Goal: Task Accomplishment & Management: Manage account settings

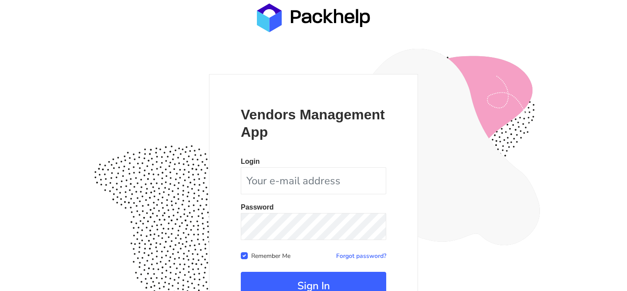
scroll to position [85, 0]
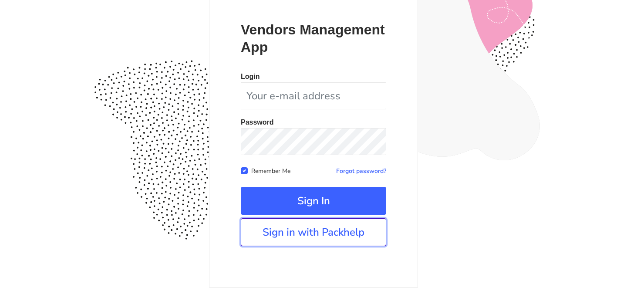
click at [286, 231] on link "Sign in with Packhelp" at bounding box center [313, 232] width 145 height 28
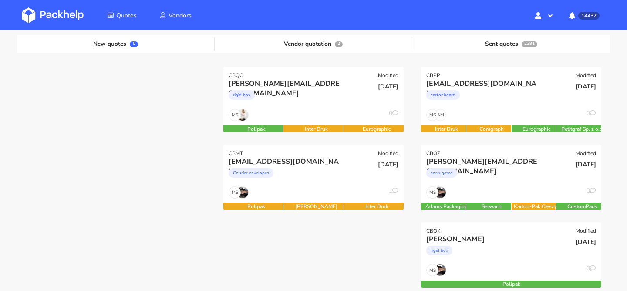
scroll to position [108, 0]
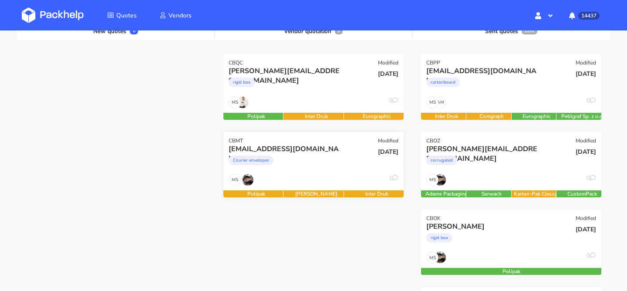
click at [307, 158] on div "Courier envelopes" at bounding box center [286, 162] width 115 height 17
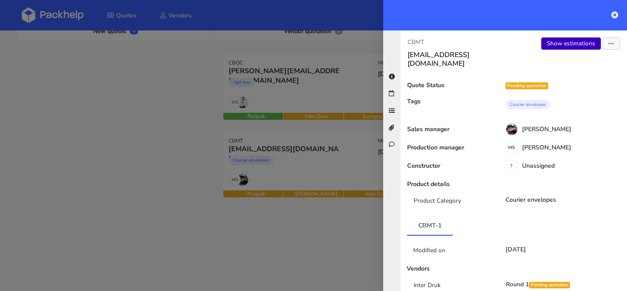
click at [564, 37] on link "Show estimations" at bounding box center [571, 43] width 60 height 12
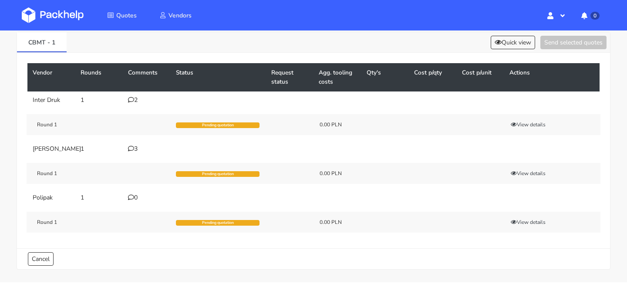
scroll to position [42, 0]
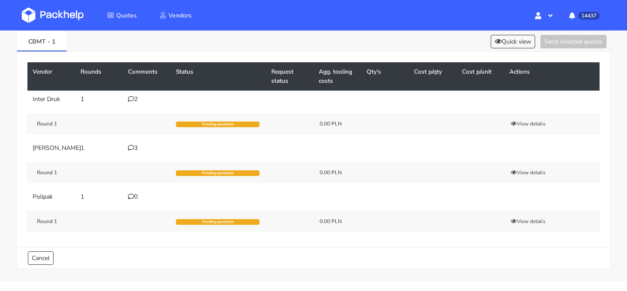
click at [135, 99] on div "2" at bounding box center [146, 99] width 37 height 7
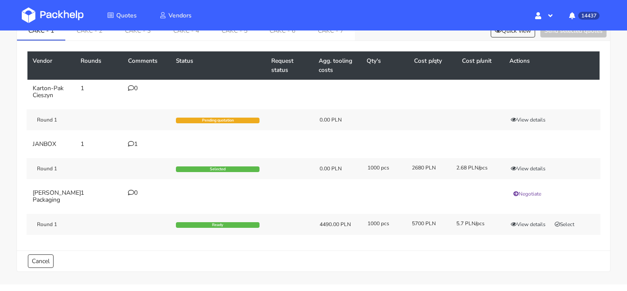
scroll to position [54, 0]
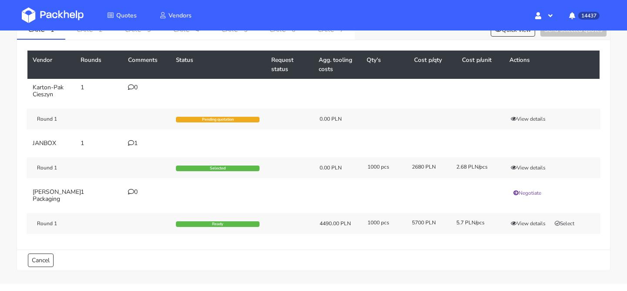
click at [134, 143] on div "1" at bounding box center [146, 143] width 37 height 7
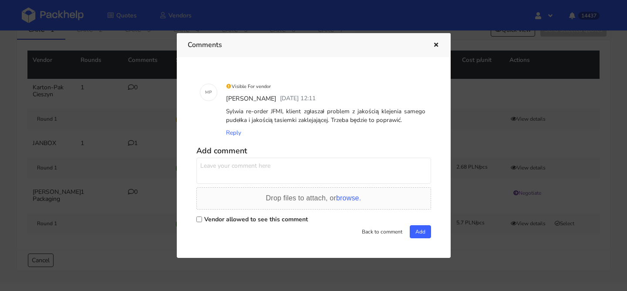
click at [112, 135] on div at bounding box center [313, 145] width 627 height 291
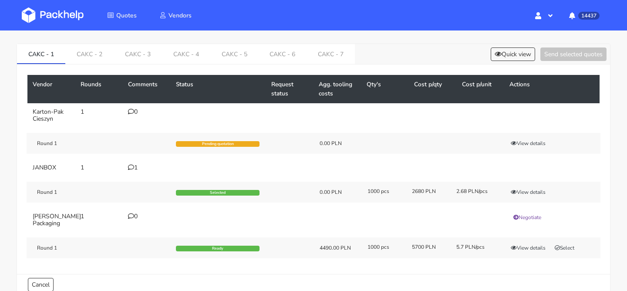
scroll to position [19, 0]
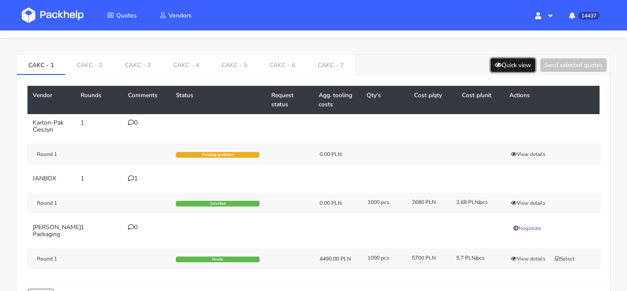
click at [505, 70] on button "Quick view" at bounding box center [513, 64] width 44 height 13
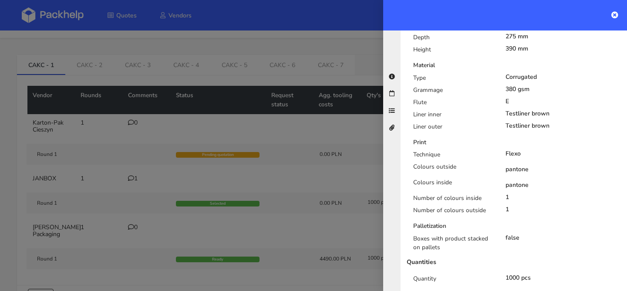
scroll to position [353, 0]
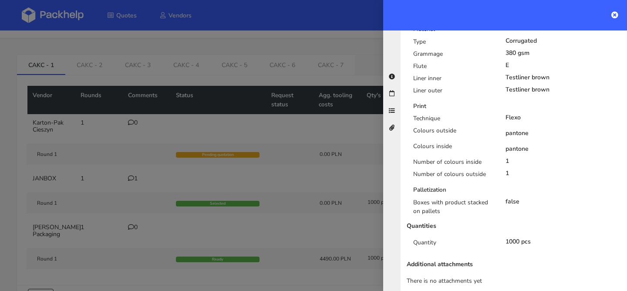
click at [334, 204] on div at bounding box center [313, 145] width 627 height 291
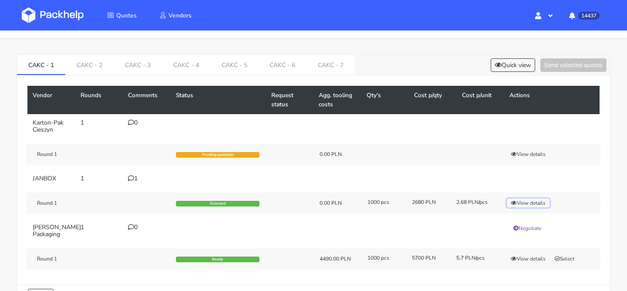
click at [533, 199] on button "View details" at bounding box center [528, 202] width 43 height 9
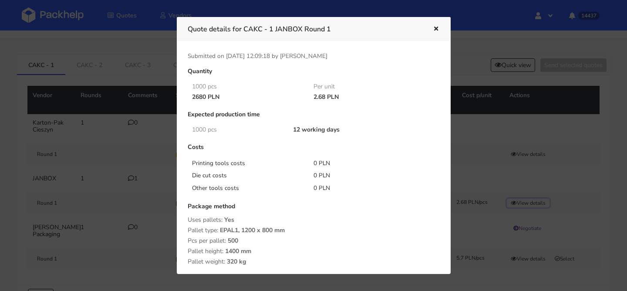
scroll to position [129, 0]
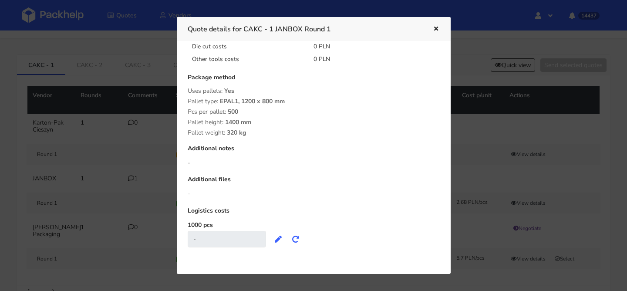
click at [434, 29] on icon "button" at bounding box center [435, 29] width 7 height 6
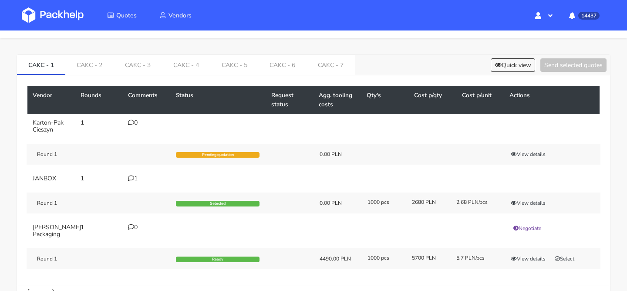
scroll to position [42, 0]
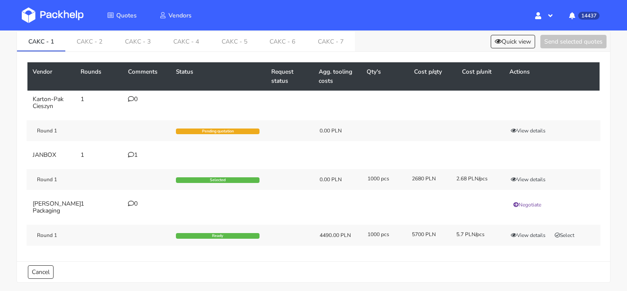
click at [134, 154] on div "1" at bounding box center [146, 154] width 37 height 7
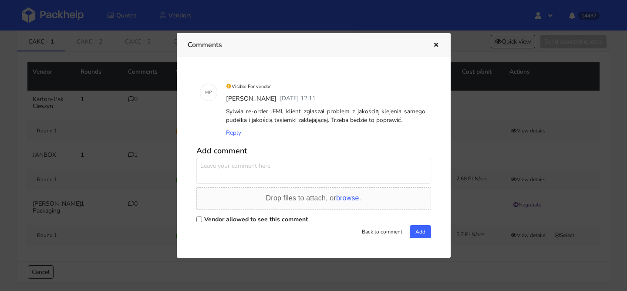
click at [117, 102] on div at bounding box center [313, 145] width 627 height 291
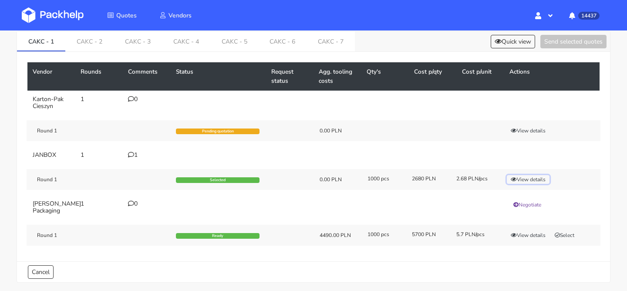
click at [542, 180] on button "View details" at bounding box center [528, 179] width 43 height 9
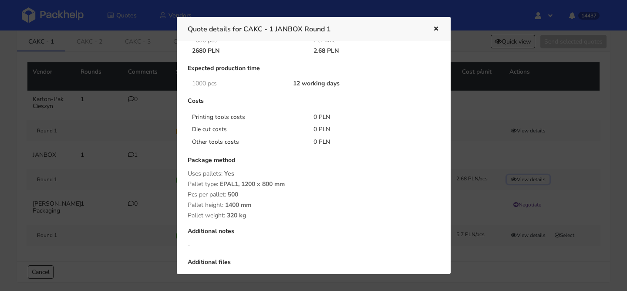
scroll to position [42, 0]
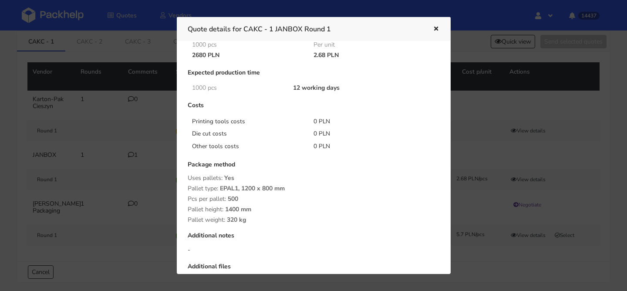
click at [83, 81] on div at bounding box center [313, 145] width 627 height 291
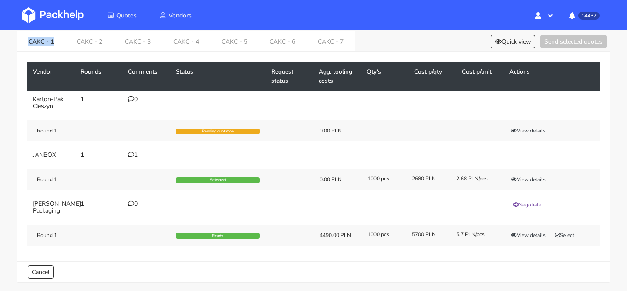
drag, startPoint x: 62, startPoint y: 46, endPoint x: 0, endPoint y: 46, distance: 61.8
click at [0, 46] on div "CAKC - 1 CAKC - 2 CAKC - 3 CAKC - 4 CAKC - 5 CAKC - 6 CAKC - 7 Quick view Send …" at bounding box center [313, 154] width 627 height 281
copy link "CAKC - 1"
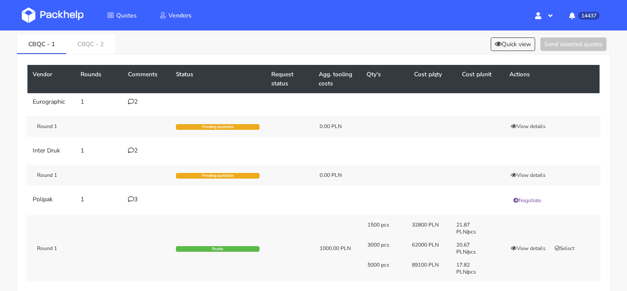
scroll to position [36, 0]
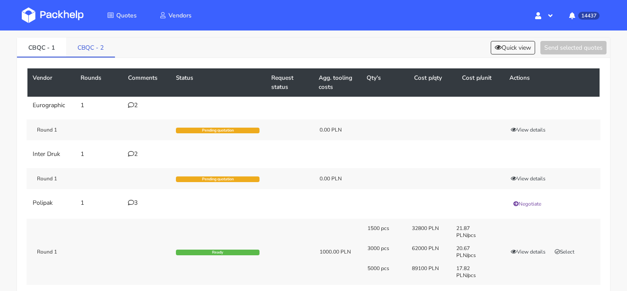
click at [95, 49] on link "CBQC - 2" at bounding box center [90, 46] width 49 height 19
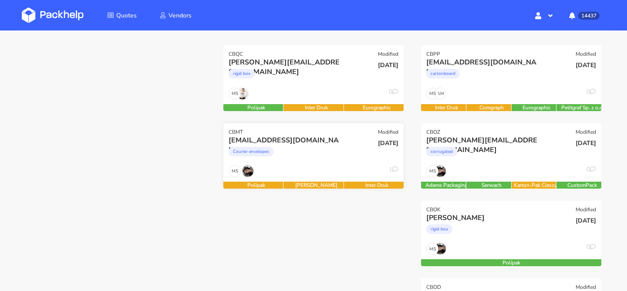
scroll to position [98, 0]
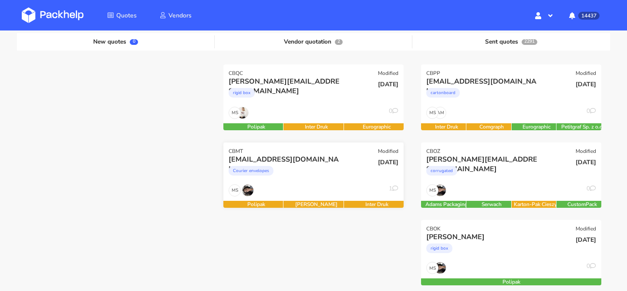
click at [355, 163] on div "22 Sep 2025" at bounding box center [374, 162] width 48 height 8
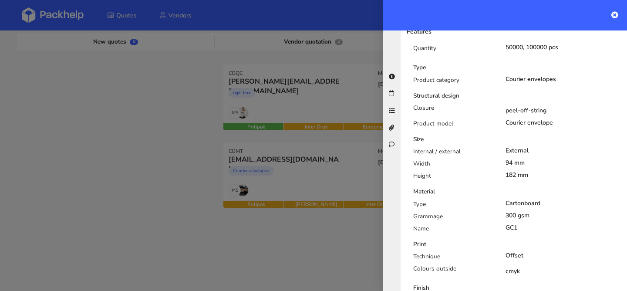
scroll to position [307, 0]
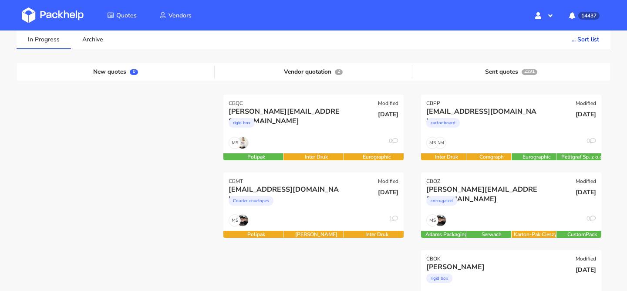
scroll to position [71, 0]
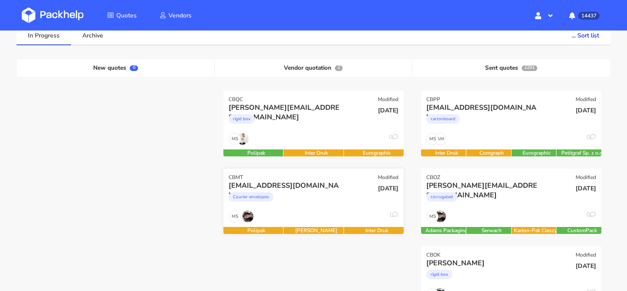
click at [323, 204] on div "Courier envelopes" at bounding box center [286, 198] width 115 height 17
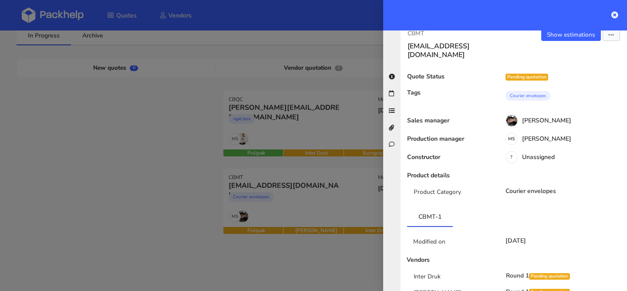
scroll to position [0, 0]
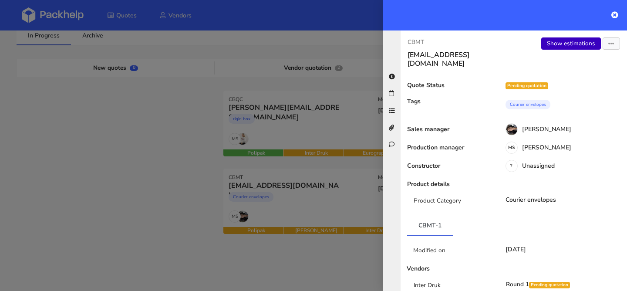
click at [566, 44] on link "Show estimations" at bounding box center [571, 43] width 60 height 12
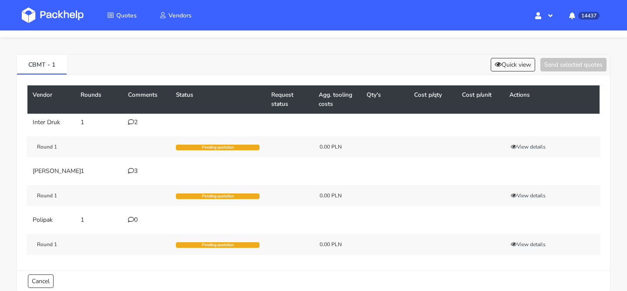
scroll to position [27, 0]
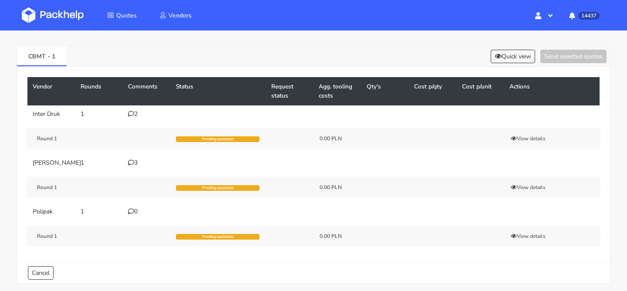
click at [138, 113] on div "2" at bounding box center [146, 114] width 37 height 7
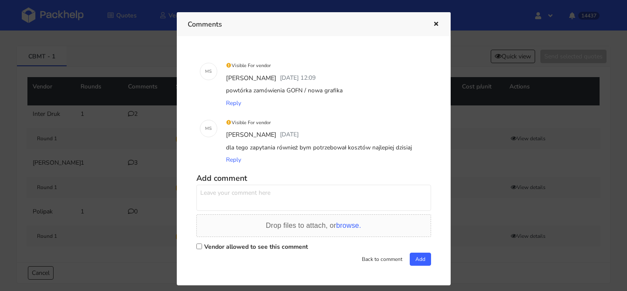
click at [114, 158] on div at bounding box center [313, 145] width 627 height 291
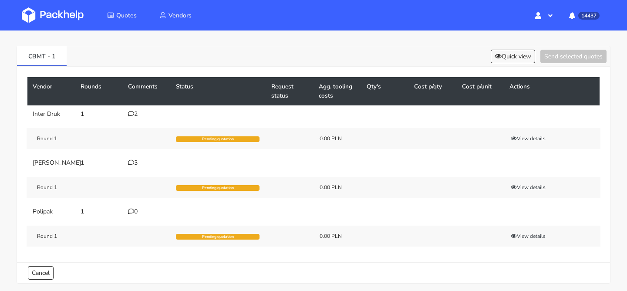
click at [140, 161] on div "3" at bounding box center [146, 162] width 37 height 7
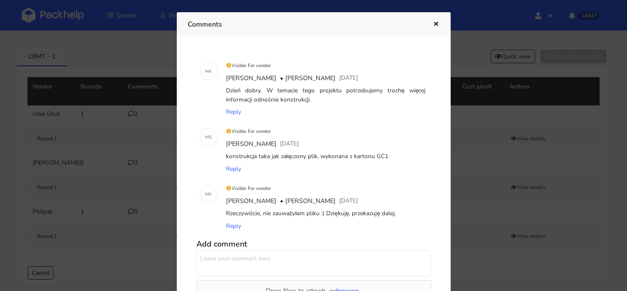
scroll to position [32, 0]
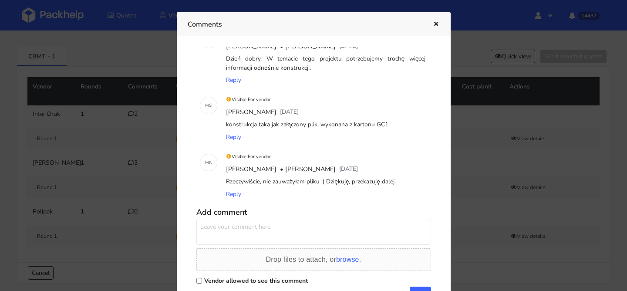
click at [336, 235] on textarea at bounding box center [313, 232] width 235 height 26
type textarea "kiedy możemy spodziewać się oferty?"
click at [308, 281] on label "Vendor allowed to see this comment" at bounding box center [256, 280] width 104 height 8
click at [202, 281] on input "Vendor allowed to see this comment" at bounding box center [199, 281] width 6 height 6
checkbox input "true"
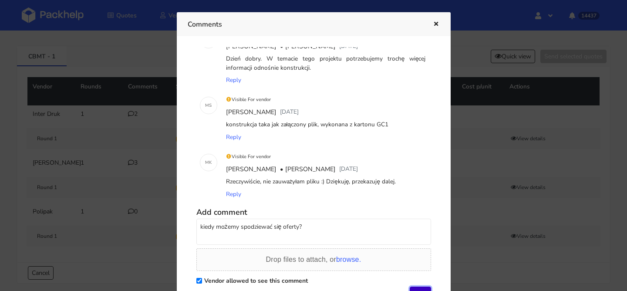
click at [416, 287] on button "Add" at bounding box center [420, 292] width 21 height 13
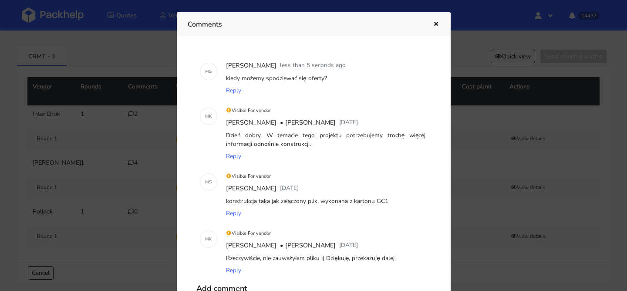
click at [439, 25] on icon "button" at bounding box center [435, 24] width 7 height 6
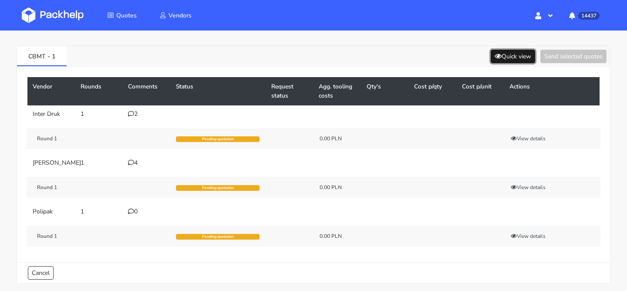
click at [512, 61] on button "Quick view" at bounding box center [513, 56] width 44 height 13
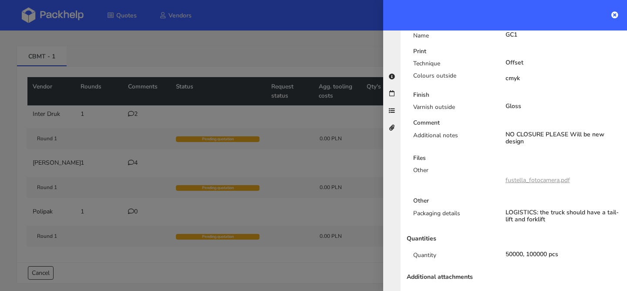
scroll to position [357, 0]
click at [252, 194] on div at bounding box center [313, 145] width 627 height 291
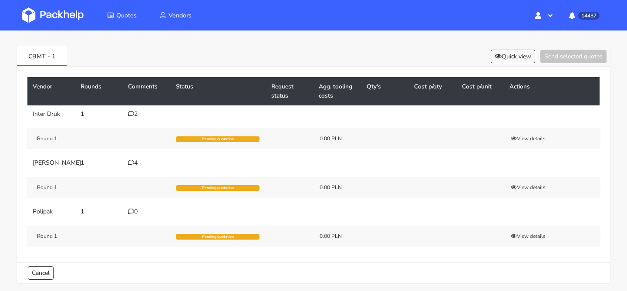
click at [133, 214] on icon at bounding box center [131, 211] width 6 height 6
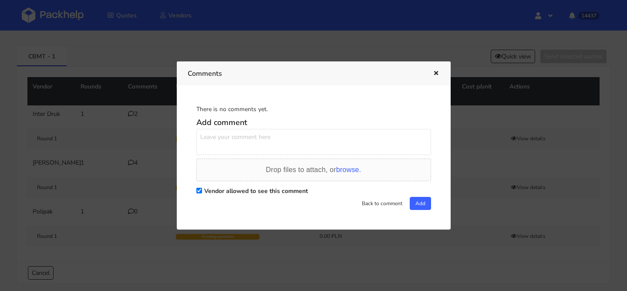
click at [256, 145] on textarea at bounding box center [313, 142] width 235 height 26
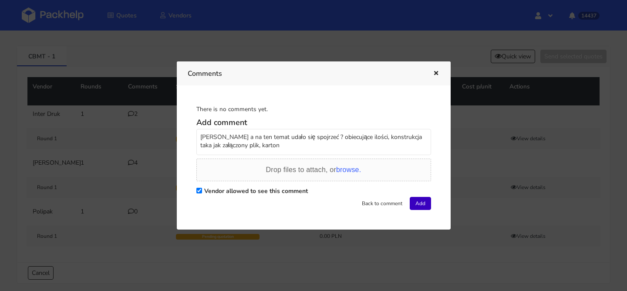
type textarea "Panie Marcinie a na ten temat udało się spojrzeć ? obiecujące ilości, konstrukc…"
click at [421, 198] on button "Add" at bounding box center [420, 203] width 21 height 13
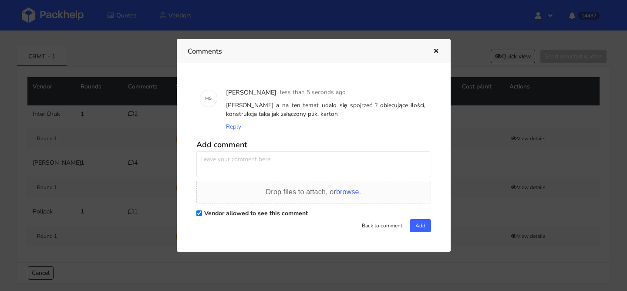
click at [430, 52] on button "button" at bounding box center [435, 51] width 10 height 11
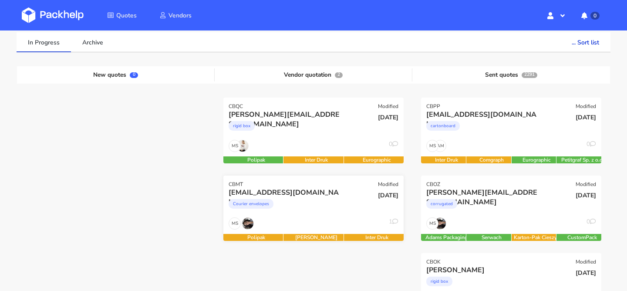
scroll to position [64, 0]
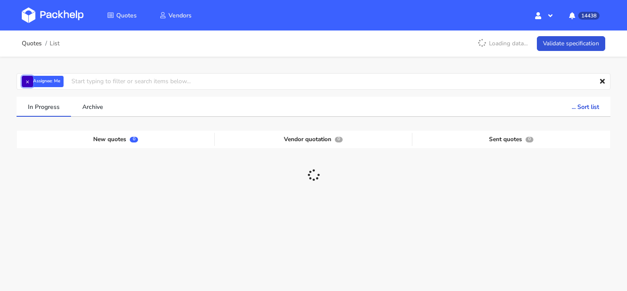
click at [33, 85] on button "×" at bounding box center [27, 81] width 11 height 11
click at [33, 85] on input "text" at bounding box center [314, 81] width 594 height 17
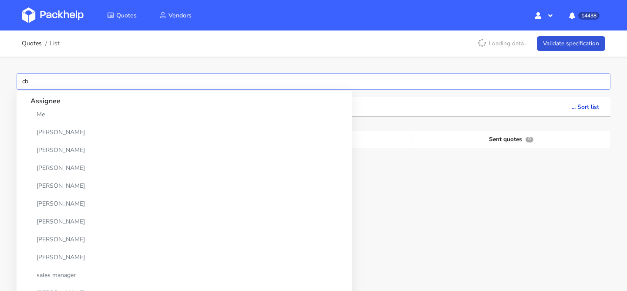
type input "cbm"
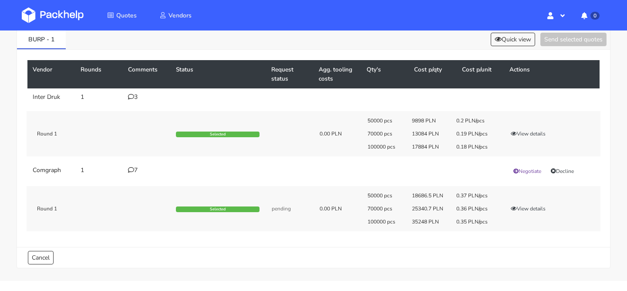
scroll to position [45, 0]
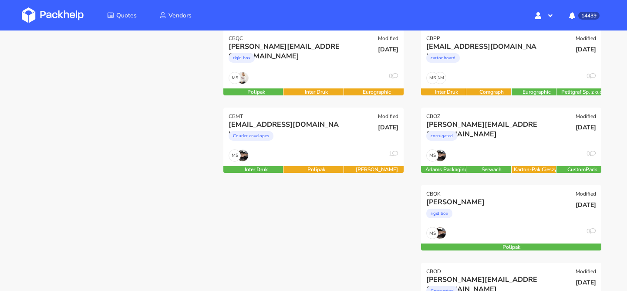
scroll to position [149, 0]
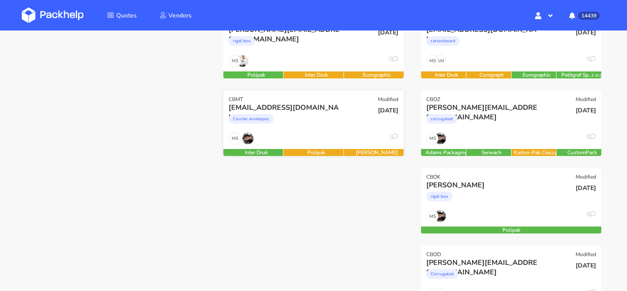
click at [306, 137] on div "MS 1" at bounding box center [313, 140] width 180 height 17
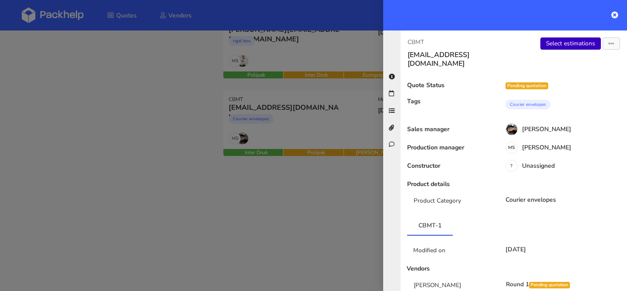
click at [549, 47] on link "Select estimations" at bounding box center [570, 43] width 61 height 12
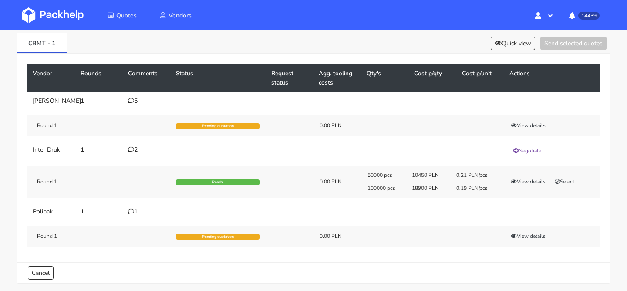
scroll to position [47, 0]
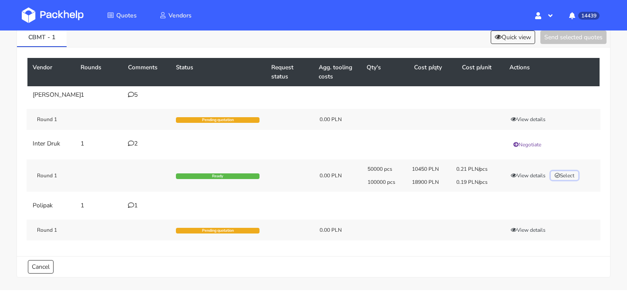
click at [565, 180] on button "Select" at bounding box center [564, 175] width 27 height 9
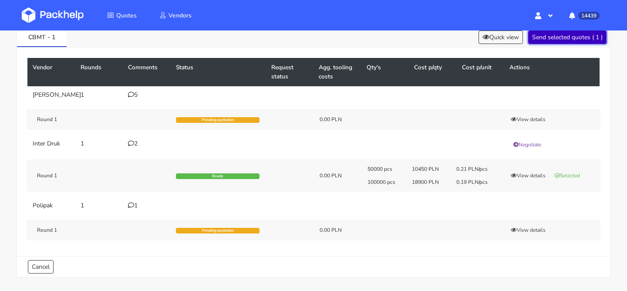
click at [562, 41] on button "Send selected quotes ( 1 )" at bounding box center [567, 36] width 78 height 13
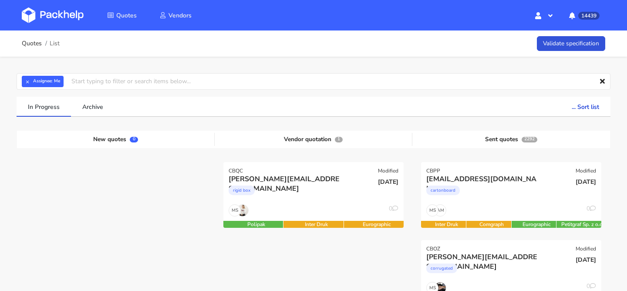
scroll to position [60, 0]
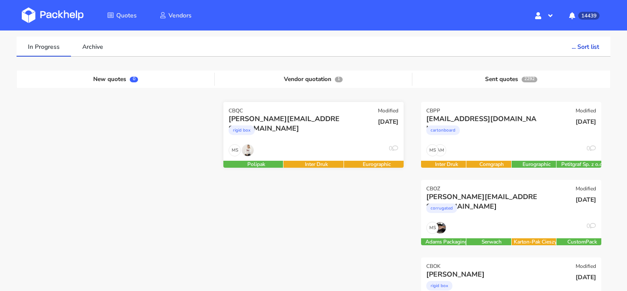
click at [325, 128] on div "rigid box" at bounding box center [286, 132] width 115 height 17
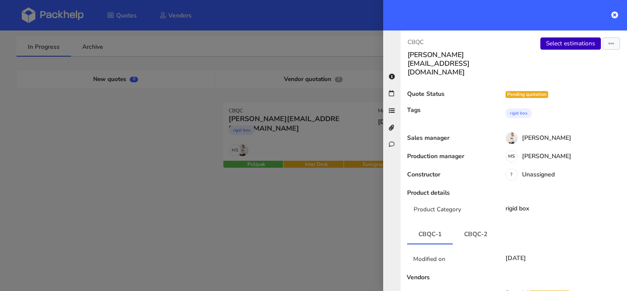
click at [572, 42] on link "Select estimations" at bounding box center [570, 43] width 61 height 12
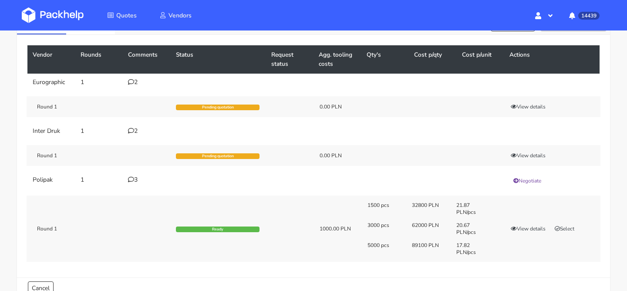
scroll to position [87, 0]
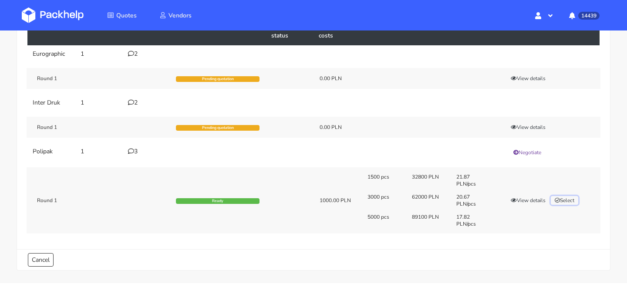
click at [568, 203] on button "Select" at bounding box center [564, 200] width 27 height 9
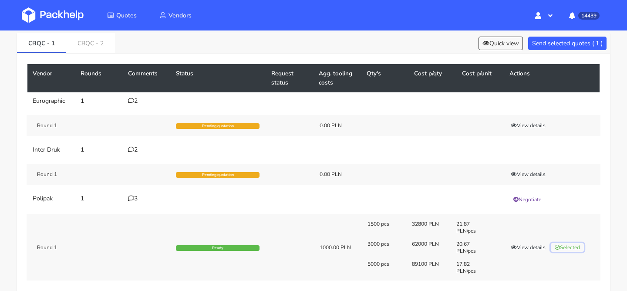
scroll to position [0, 0]
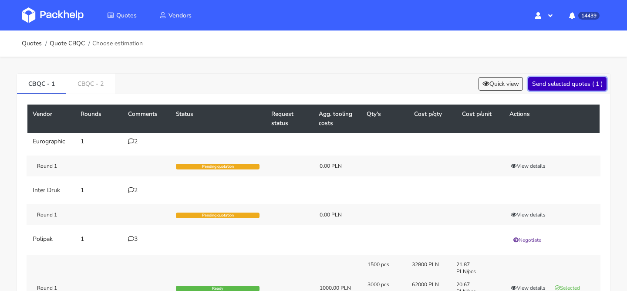
click at [565, 87] on button "Send selected quotes ( 1 )" at bounding box center [567, 83] width 78 height 13
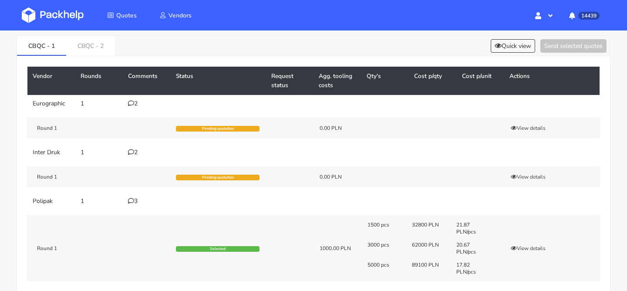
scroll to position [42, 0]
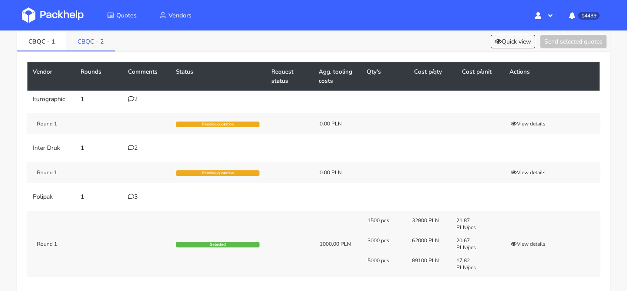
click at [97, 40] on link "CBQC - 2" at bounding box center [90, 40] width 49 height 19
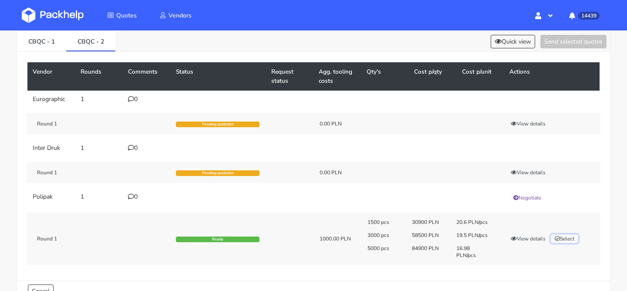
click at [565, 238] on button "Select" at bounding box center [564, 238] width 27 height 9
click at [541, 37] on button "Send selected quotes ( 1 )" at bounding box center [567, 41] width 78 height 13
click at [536, 241] on button "View details" at bounding box center [528, 236] width 43 height 9
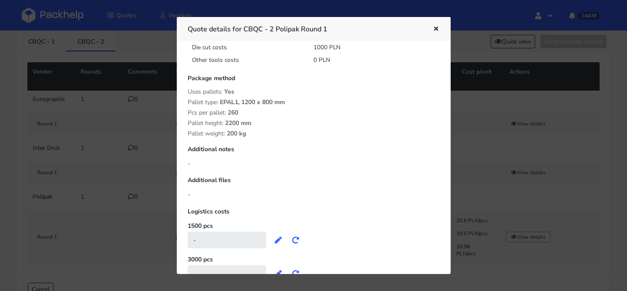
scroll to position [198, 0]
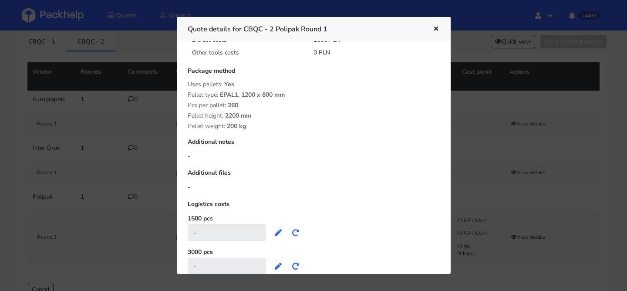
click at [437, 27] on icon "button" at bounding box center [435, 29] width 7 height 6
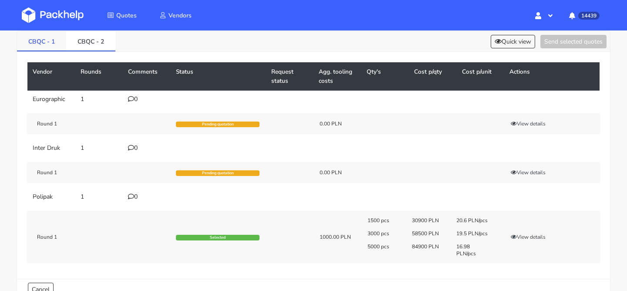
click at [48, 44] on link "CBQC - 1" at bounding box center [41, 40] width 49 height 19
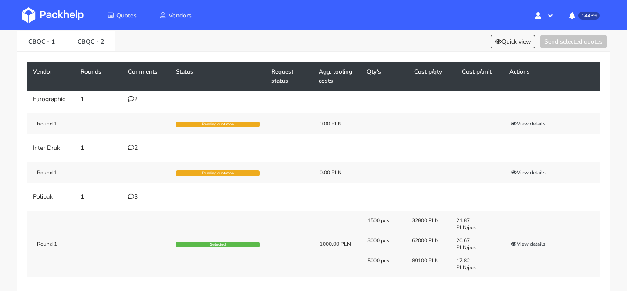
click at [135, 196] on div "3" at bounding box center [146, 196] width 37 height 7
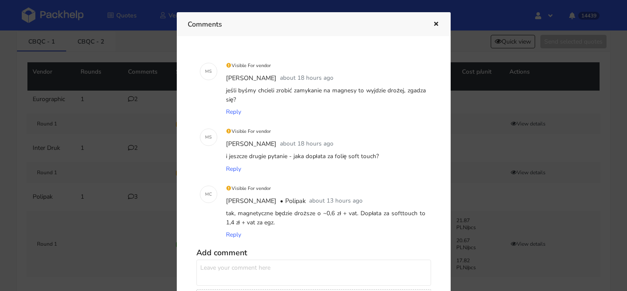
drag, startPoint x: 289, startPoint y: 222, endPoint x: 239, endPoint y: 217, distance: 50.4
click at [239, 217] on div "tak, magnetyczne będzie droższe o ~0,6 zł + vat. Dopłata za softtouch to 1,4 zł…" at bounding box center [325, 217] width 203 height 21
copy div "magnetyczne będzie droższe o ~0,6 zł + vat. Dopłata za softtouch to 1,4 zł + va…"
click at [105, 164] on div at bounding box center [313, 145] width 627 height 291
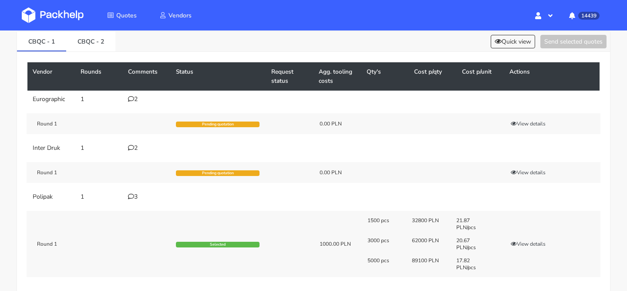
scroll to position [0, 0]
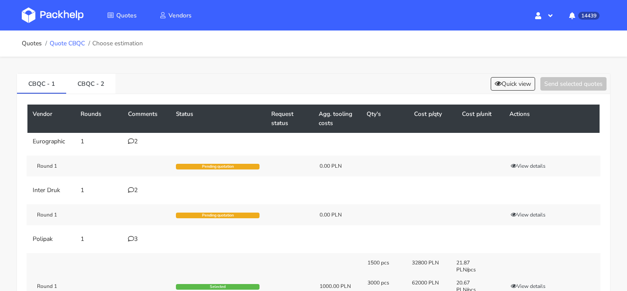
click at [79, 46] on link "Quote CBQC" at bounding box center [67, 43] width 35 height 7
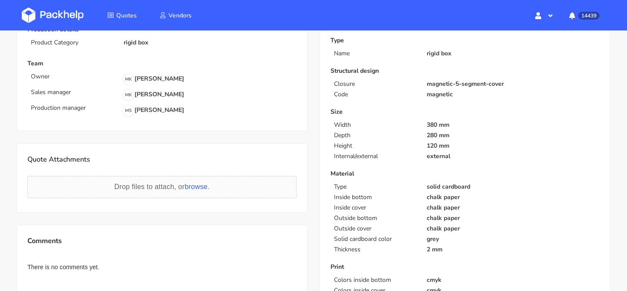
scroll to position [276, 0]
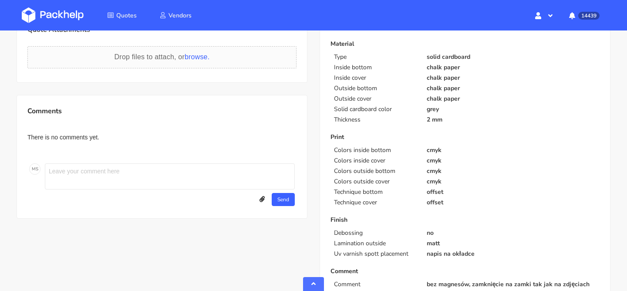
click at [98, 171] on textarea at bounding box center [170, 176] width 250 height 26
paste textarea "magnetyczne będzie droższe o ~0,6 zł + vat. Dopłata za softtouch to 1,4 zł + va…"
type textarea "magnetyczne będzie droższe o ~0,6 zł + vat. Dopłata za softtouch to 1,4 zł + va…"
click at [283, 201] on button "Send" at bounding box center [283, 199] width 23 height 13
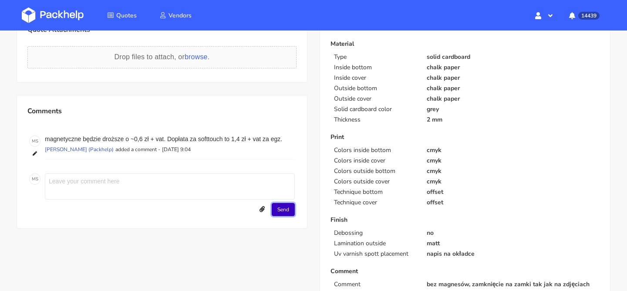
scroll to position [0, 0]
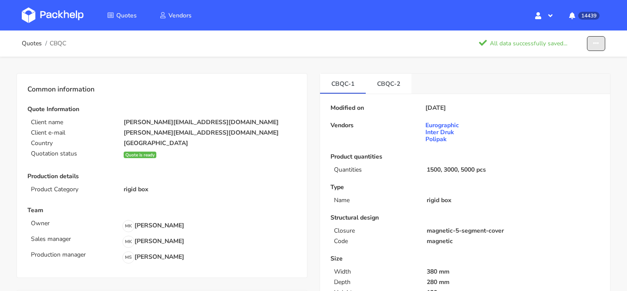
click at [598, 49] on button "button" at bounding box center [596, 43] width 18 height 15
click at [565, 92] on link "Show estimations" at bounding box center [563, 95] width 77 height 14
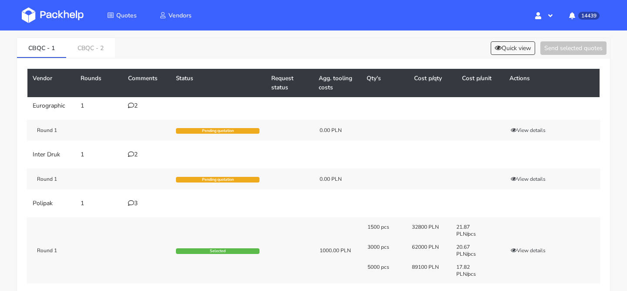
scroll to position [39, 0]
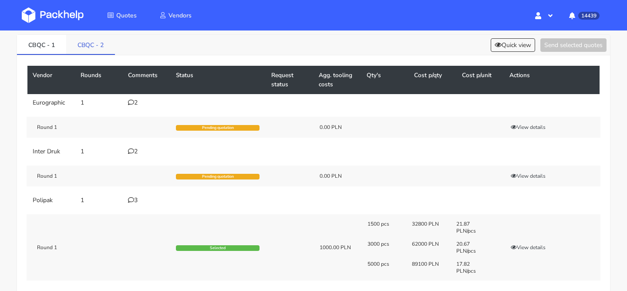
click at [89, 46] on link "CBQC - 2" at bounding box center [90, 44] width 49 height 19
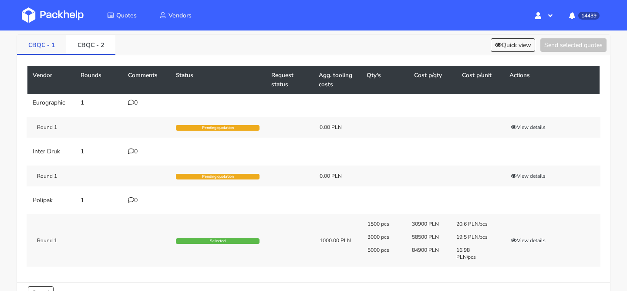
click at [41, 45] on link "CBQC - 1" at bounding box center [41, 44] width 49 height 19
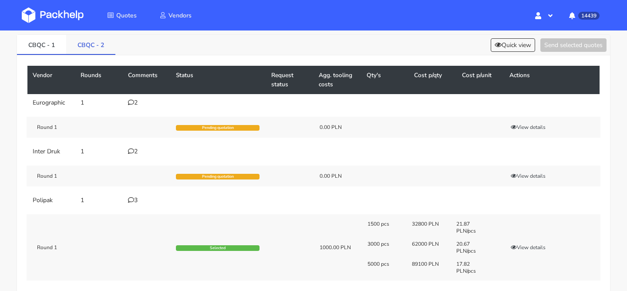
click at [88, 44] on link "CBQC - 2" at bounding box center [90, 44] width 49 height 19
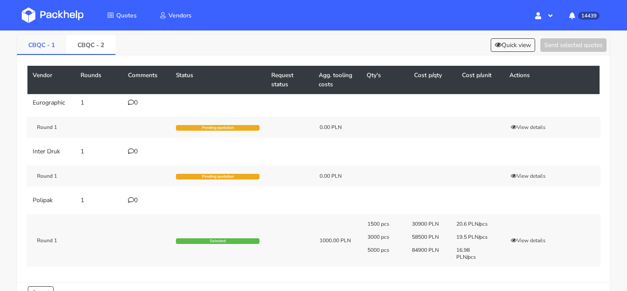
click at [40, 42] on link "CBQC - 1" at bounding box center [41, 44] width 49 height 19
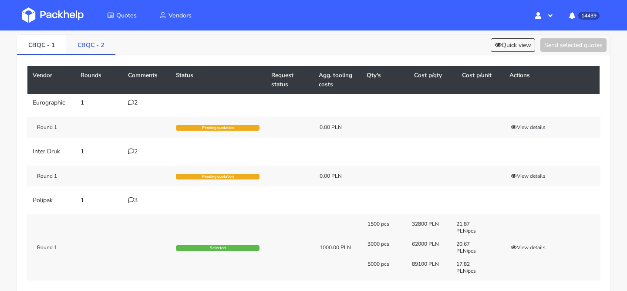
click at [96, 47] on link "CBQC - 2" at bounding box center [90, 44] width 49 height 19
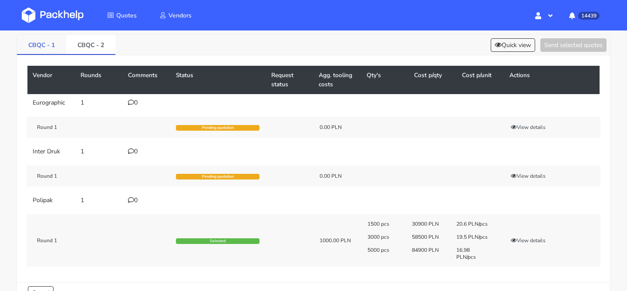
click at [55, 46] on link "CBQC - 1" at bounding box center [41, 44] width 49 height 19
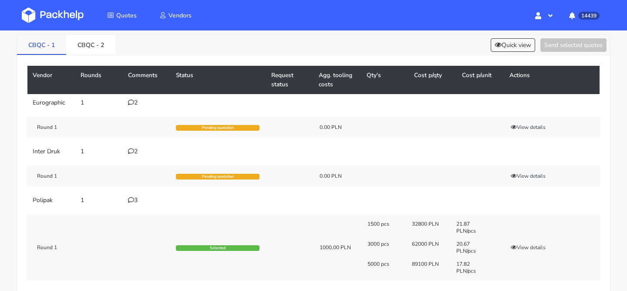
scroll to position [0, 0]
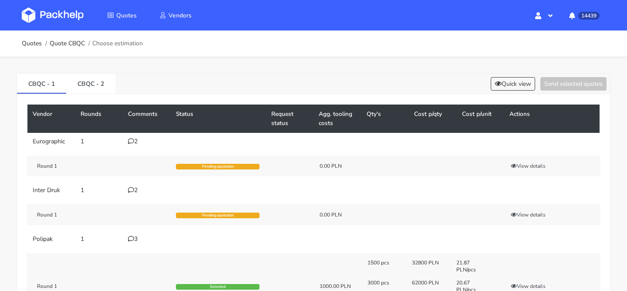
click at [74, 52] on div "Quotes Quote CBQC Choose estimation" at bounding box center [313, 43] width 627 height 26
click at [75, 48] on ol "Quotes Quote CBQC Choose estimation" at bounding box center [82, 43] width 121 height 17
click at [76, 47] on link "Quote CBQC" at bounding box center [67, 43] width 35 height 7
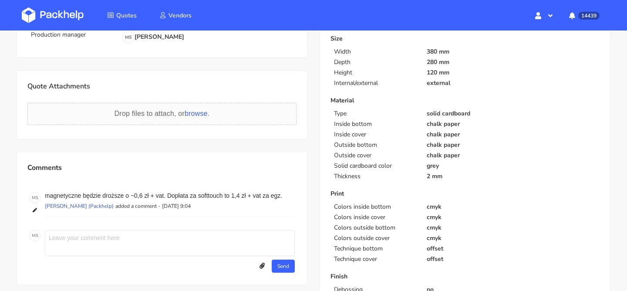
scroll to position [257, 0]
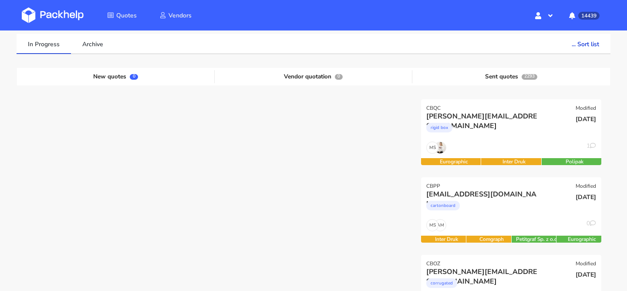
scroll to position [92, 0]
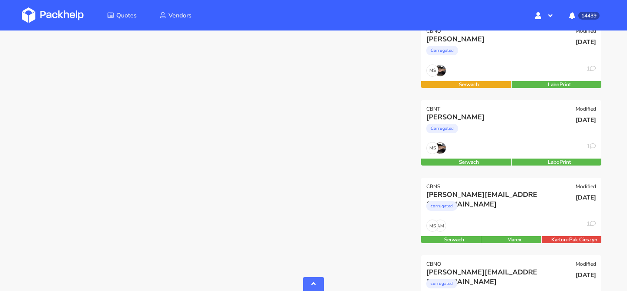
scroll to position [763, 0]
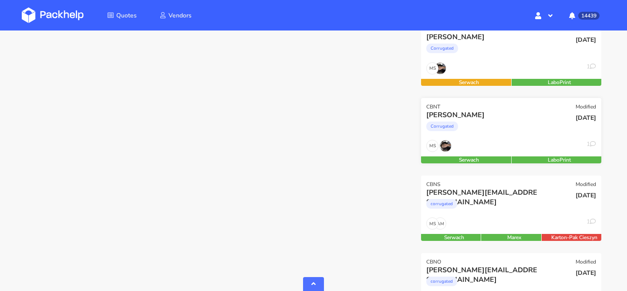
click at [519, 138] on div "Martin Corrugated" at bounding box center [480, 125] width 121 height 30
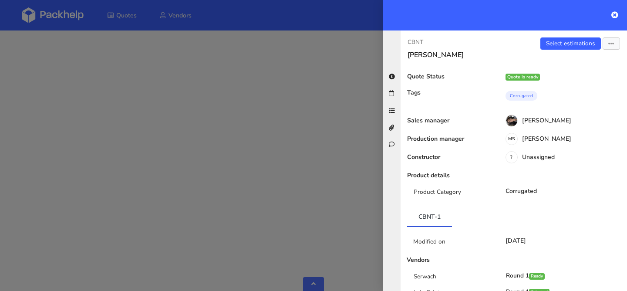
click at [147, 74] on div at bounding box center [313, 145] width 627 height 291
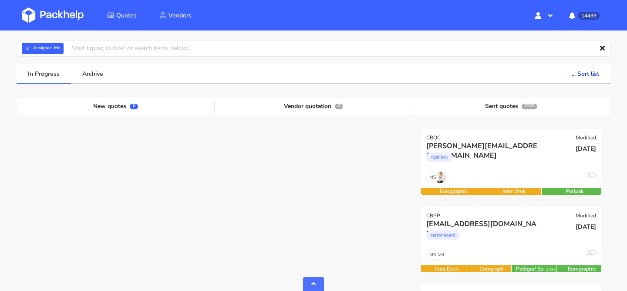
scroll to position [0, 0]
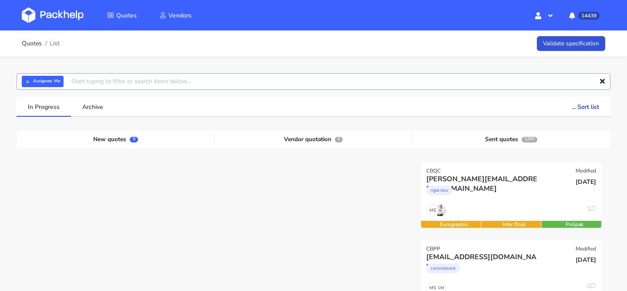
click at [22, 75] on div "× Assignee: Me" at bounding box center [314, 81] width 594 height 17
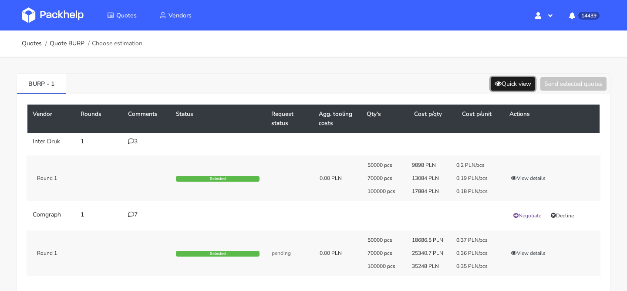
click at [498, 87] on button "Quick view" at bounding box center [513, 83] width 44 height 13
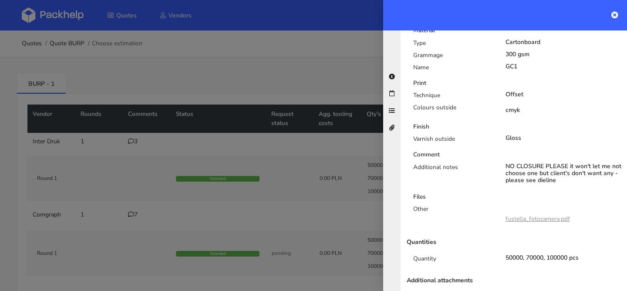
scroll to position [340, 0]
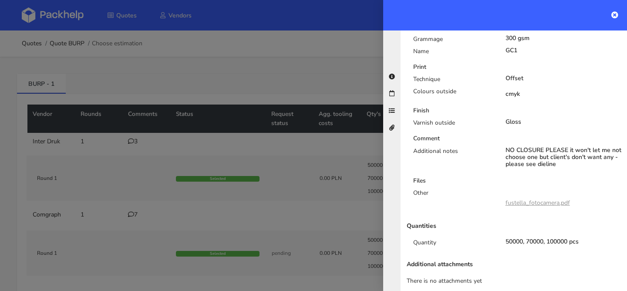
click at [522, 198] on link "fustella_fotocamera.pdf" at bounding box center [537, 202] width 64 height 8
click at [257, 117] on div at bounding box center [313, 145] width 627 height 291
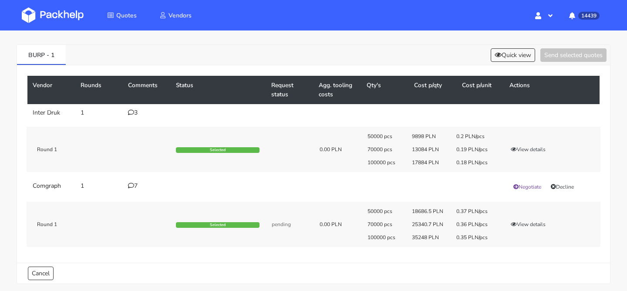
scroll to position [63, 0]
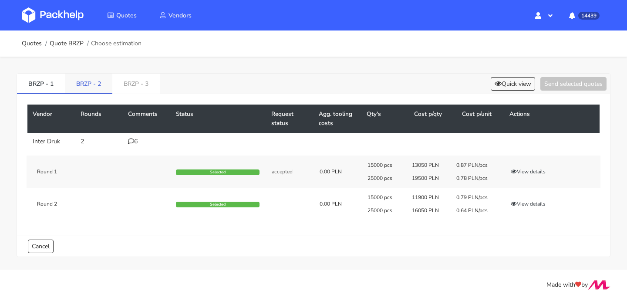
click at [101, 81] on link "BRZP - 2" at bounding box center [88, 83] width 47 height 19
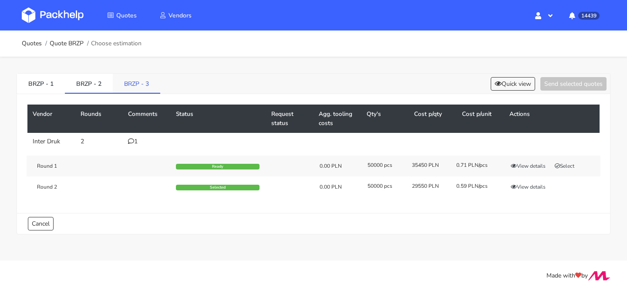
click at [127, 85] on link "BRZP - 3" at bounding box center [136, 83] width 47 height 19
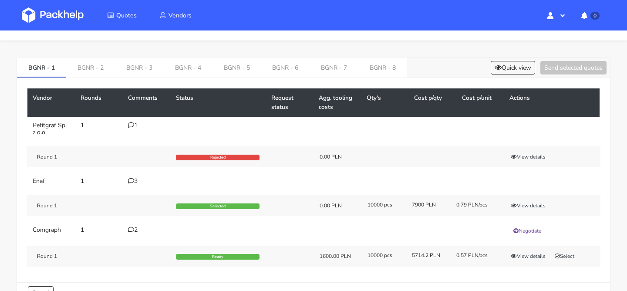
scroll to position [17, 0]
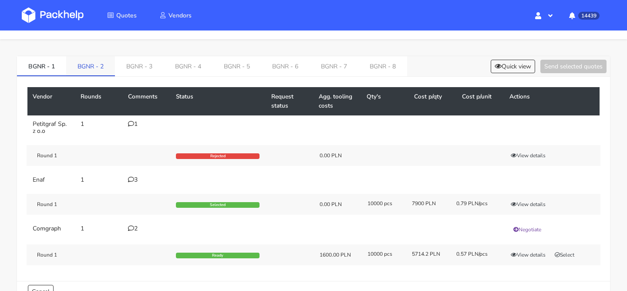
click at [88, 67] on link "BGNR - 2" at bounding box center [90, 65] width 49 height 19
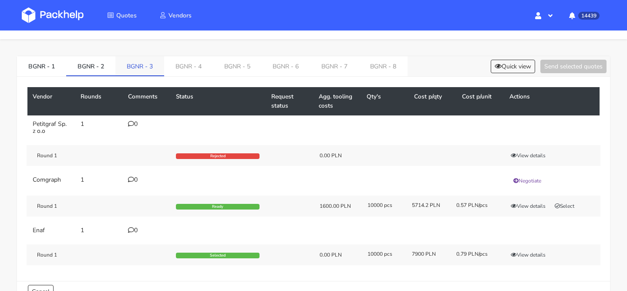
click at [128, 67] on link "BGNR - 3" at bounding box center [139, 65] width 49 height 19
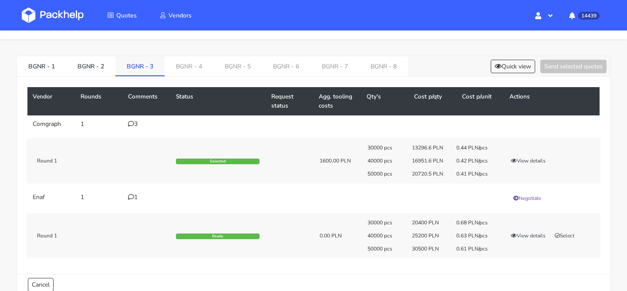
click at [161, 69] on link "BGNR - 3" at bounding box center [139, 65] width 49 height 19
click at [183, 69] on link "BGNR - 4" at bounding box center [189, 65] width 49 height 19
click at [234, 67] on link "BGNR - 5" at bounding box center [238, 65] width 49 height 19
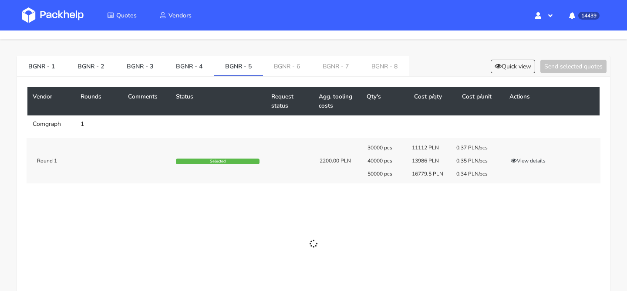
scroll to position [0, 0]
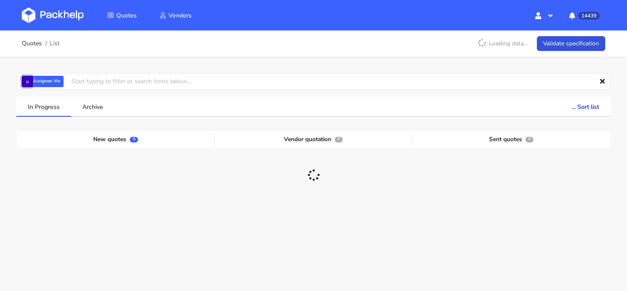
click at [25, 84] on button "×" at bounding box center [27, 81] width 11 height 11
click at [25, 84] on input "text" at bounding box center [314, 81] width 594 height 17
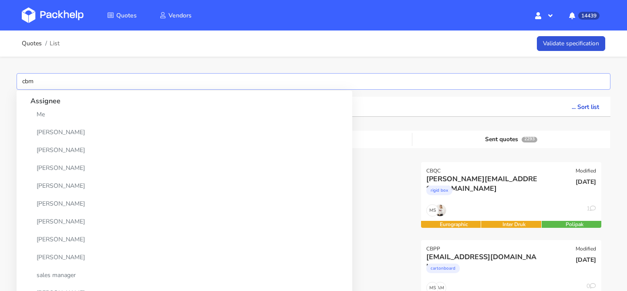
type input "cbmt"
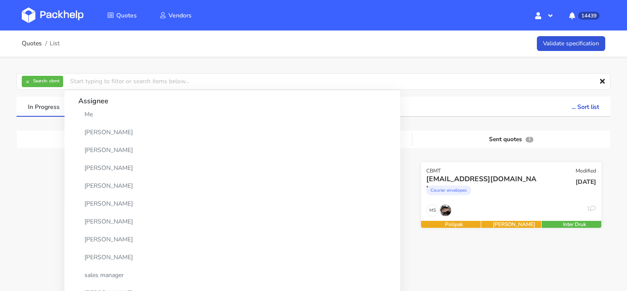
click at [522, 193] on div "Courier envelopes" at bounding box center [483, 192] width 115 height 17
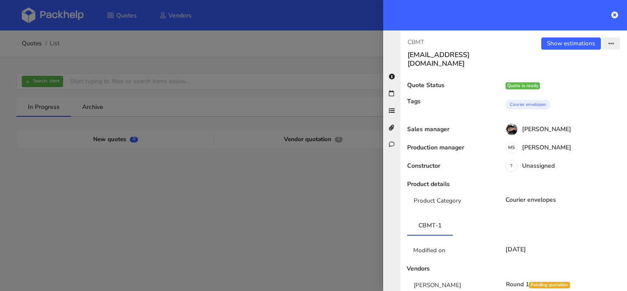
click at [610, 43] on icon "button" at bounding box center [611, 44] width 6 height 6
click at [578, 81] on link "Edit quote" at bounding box center [583, 78] width 77 height 14
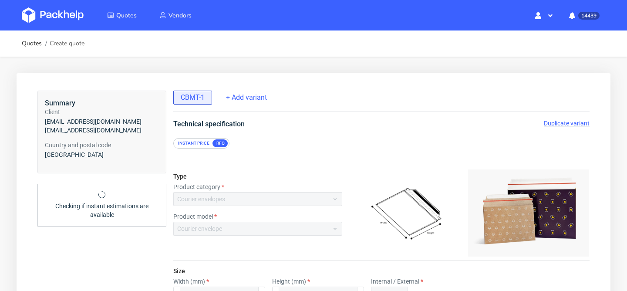
click at [555, 125] on span "Duplicate variant" at bounding box center [567, 123] width 46 height 7
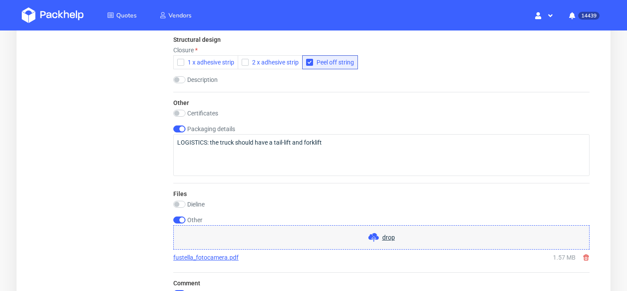
scroll to position [779, 0]
click at [182, 128] on input "checkbox" at bounding box center [179, 127] width 12 height 7
checkbox input "false"
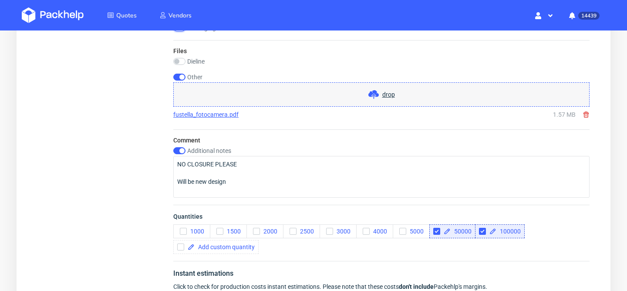
scroll to position [894, 0]
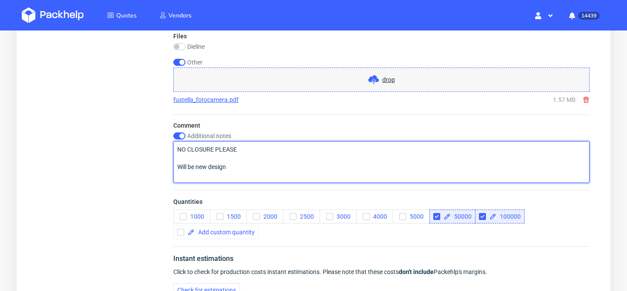
drag, startPoint x: 239, startPoint y: 167, endPoint x: 143, endPoint y: 148, distance: 98.0
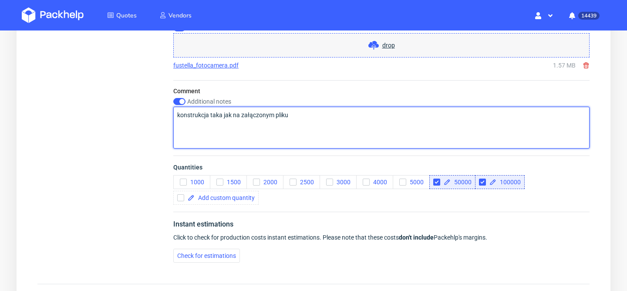
scroll to position [1016, 0]
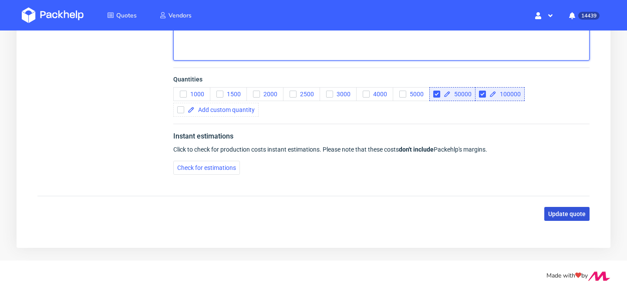
type textarea "konstrukcja taka jak na załączonym pliku"
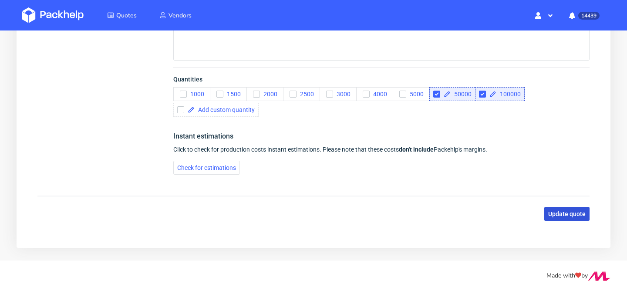
click at [564, 220] on button "Update quote" at bounding box center [566, 214] width 45 height 14
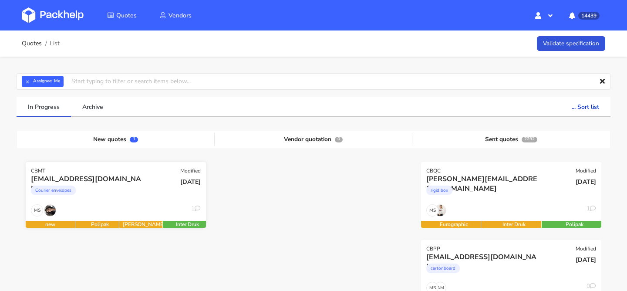
click at [131, 192] on div "Courier envelopes" at bounding box center [88, 192] width 115 height 17
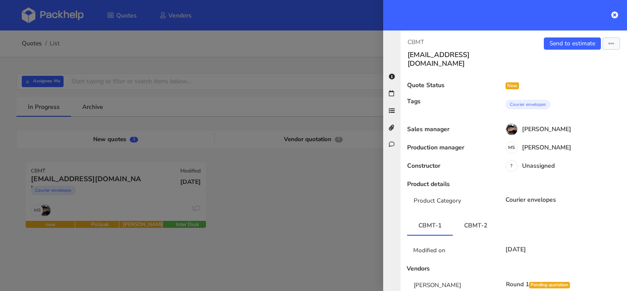
click at [481, 215] on link "CBMT-2" at bounding box center [476, 224] width 46 height 19
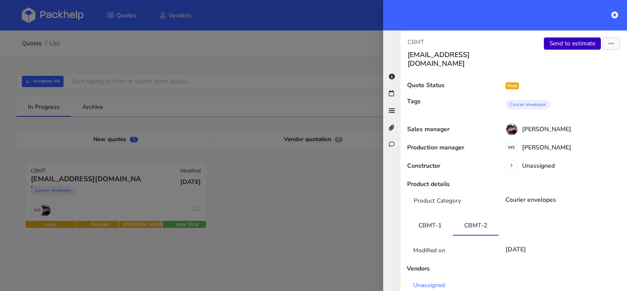
click at [571, 45] on link "Send to estimate" at bounding box center [572, 43] width 57 height 12
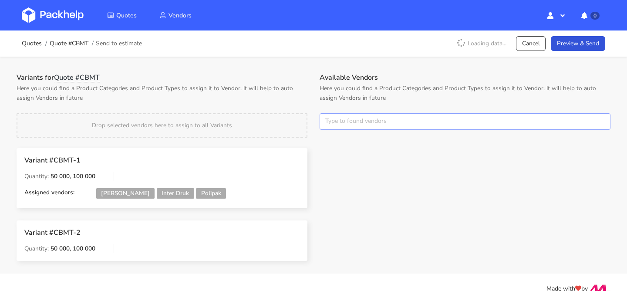
click at [346, 114] on input "text" at bounding box center [465, 121] width 291 height 17
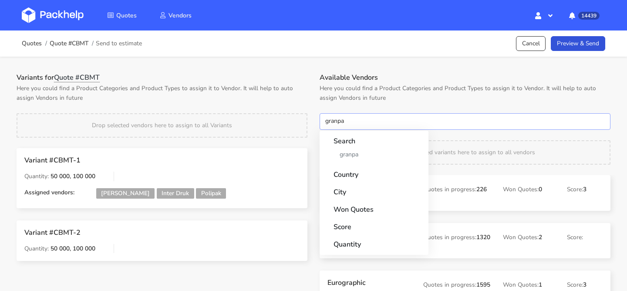
type input "granpak"
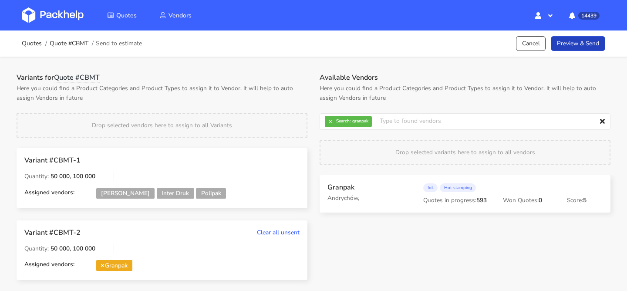
click at [582, 43] on link "Preview & Send" at bounding box center [578, 43] width 54 height 15
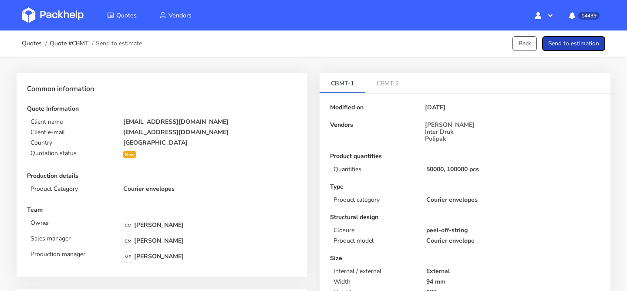
click at [582, 43] on button "Send to estimation" at bounding box center [573, 43] width 63 height 15
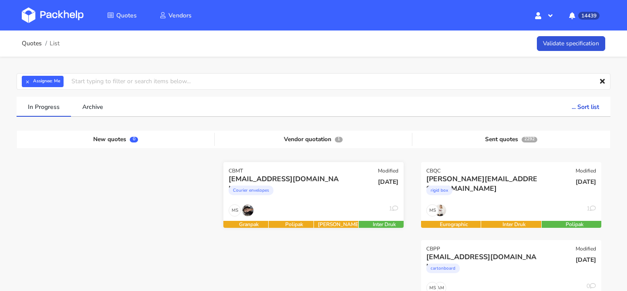
click at [346, 187] on div "01 Oct 2025" at bounding box center [374, 189] width 61 height 30
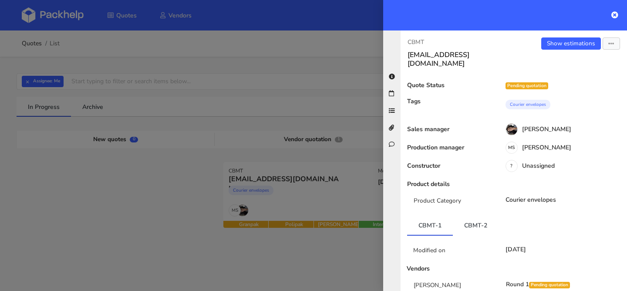
click at [498, 215] on ul "CBMT-1 CBMT-2" at bounding box center [513, 225] width 213 height 20
click at [482, 215] on link "CBMT-2" at bounding box center [476, 224] width 46 height 19
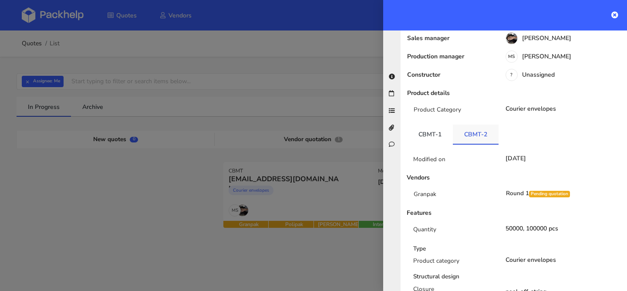
scroll to position [99, 0]
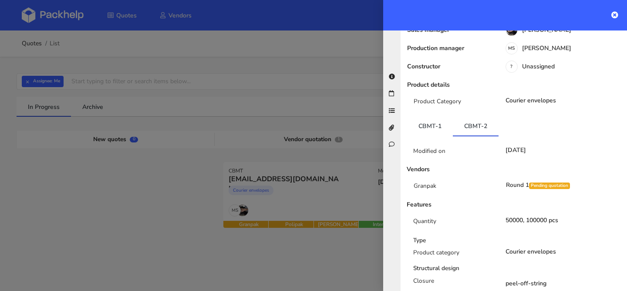
click at [247, 165] on div at bounding box center [313, 145] width 627 height 291
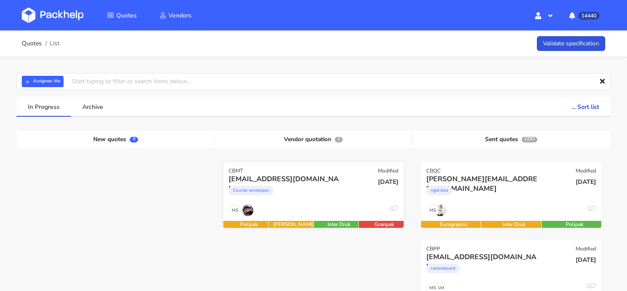
click at [326, 191] on div "Courier envelopes" at bounding box center [286, 192] width 115 height 17
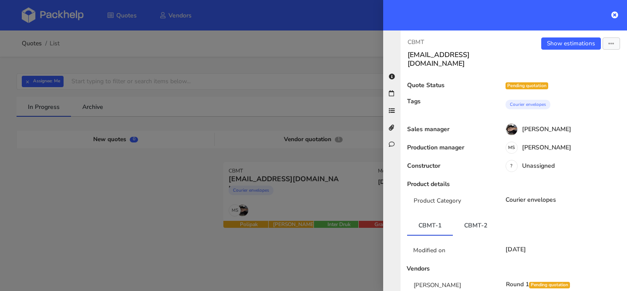
click at [569, 50] on div "Show estimations Send to estimate View quote Edit quote Missing data Export to …" at bounding box center [570, 52] width 113 height 30
click at [571, 42] on link "Show estimations" at bounding box center [571, 43] width 60 height 12
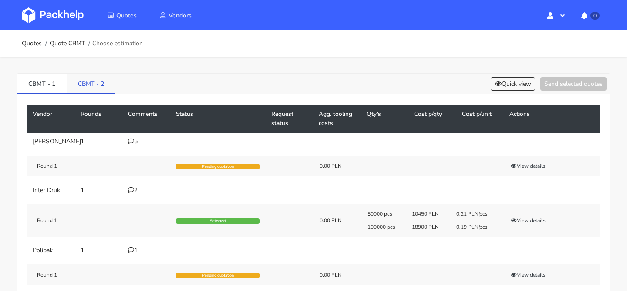
click at [105, 90] on link "CBMT - 2" at bounding box center [91, 83] width 49 height 19
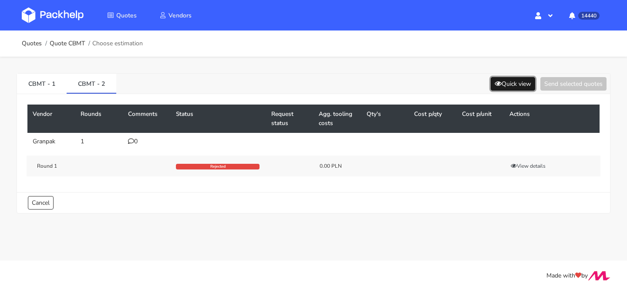
click at [515, 87] on button "Quick view" at bounding box center [513, 83] width 44 height 13
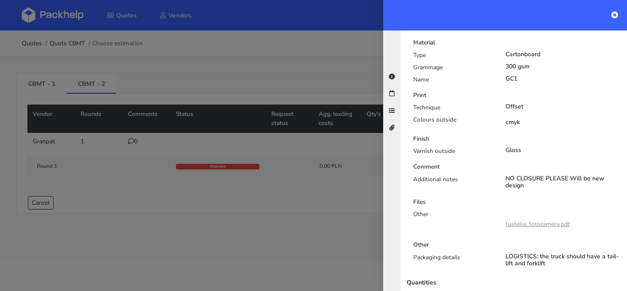
scroll to position [313, 0]
click at [156, 154] on div at bounding box center [313, 145] width 627 height 291
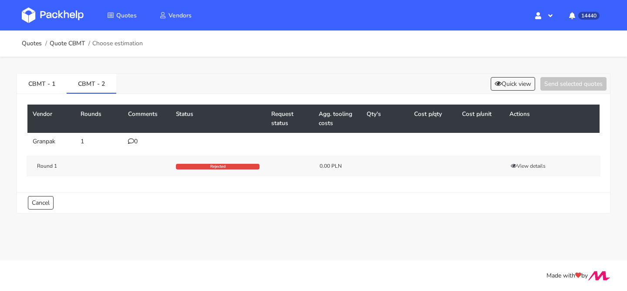
click at [131, 138] on icon at bounding box center [131, 141] width 6 height 6
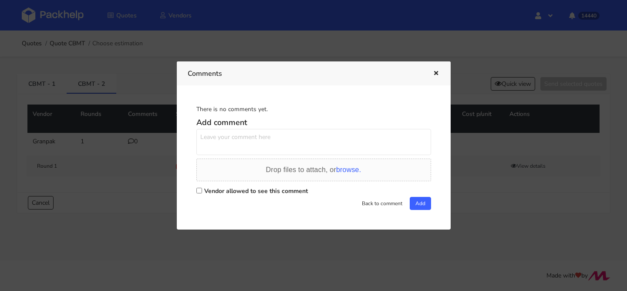
click at [232, 139] on textarea at bounding box center [313, 142] width 235 height 26
click at [228, 144] on textarea "Pani [PERSON_NAME] nie za szybko to zapytanie zostało odrzucone? Tam nie mamy '…" at bounding box center [313, 142] width 235 height 26
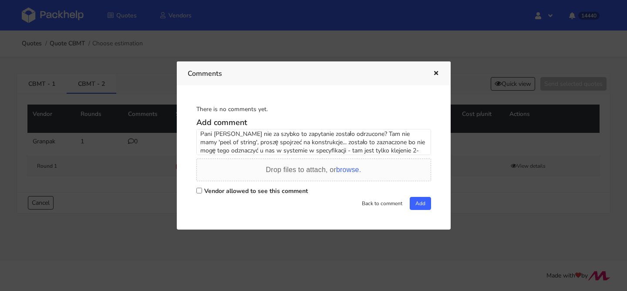
scroll to position [11, 0]
type textarea "Pani [PERSON_NAME] nie za szybko to zapytanie zostało odrzucone? Tam nie mamy '…"
click at [258, 191] on label "Vendor allowed to see this comment" at bounding box center [256, 191] width 104 height 8
click at [202, 191] on input "Vendor allowed to see this comment" at bounding box center [199, 191] width 6 height 6
checkbox input "true"
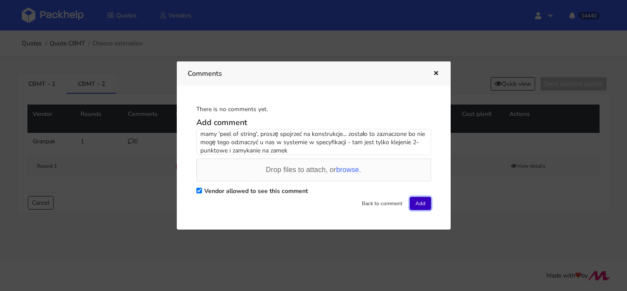
click at [425, 203] on button "Add" at bounding box center [420, 203] width 21 height 13
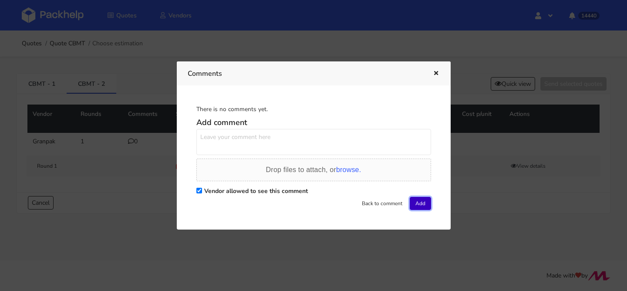
scroll to position [0, 0]
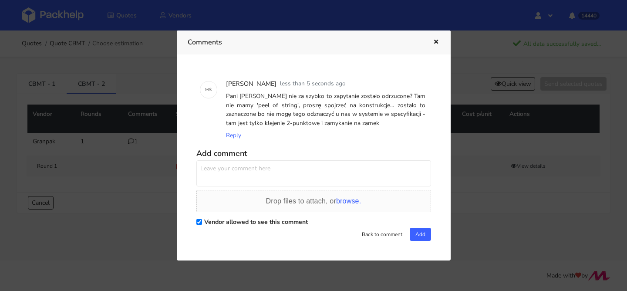
click at [437, 45] on button "button" at bounding box center [435, 42] width 10 height 11
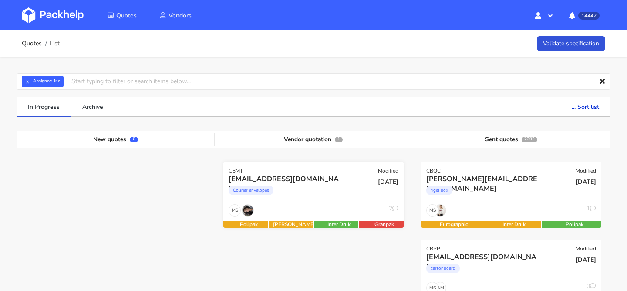
click at [296, 192] on div "Courier envelopes" at bounding box center [286, 192] width 115 height 17
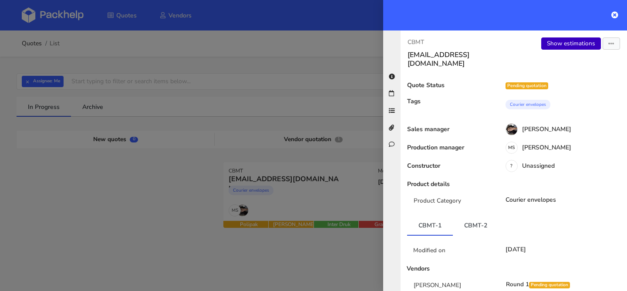
click at [558, 44] on link "Show estimations" at bounding box center [571, 43] width 60 height 12
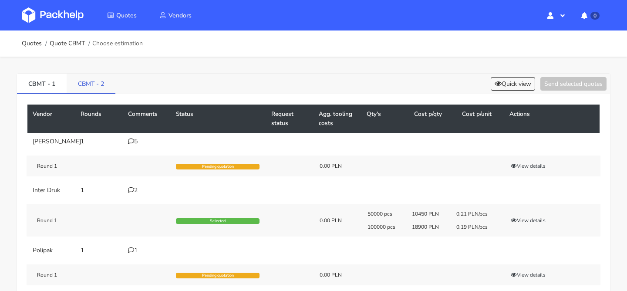
click at [98, 81] on link "CBMT - 2" at bounding box center [91, 83] width 49 height 19
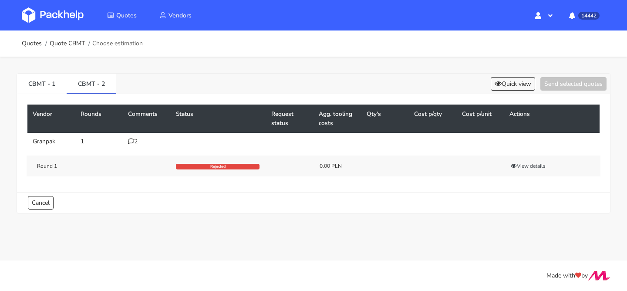
click at [140, 141] on div "2" at bounding box center [146, 141] width 37 height 7
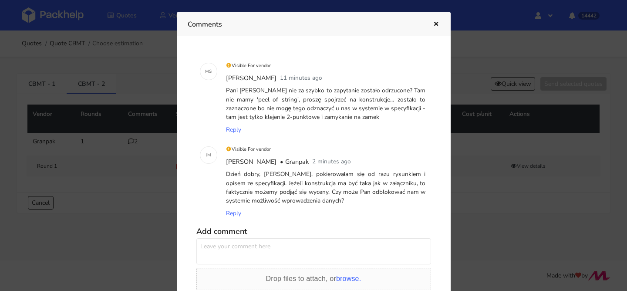
click at [432, 23] on icon "button" at bounding box center [435, 24] width 7 height 6
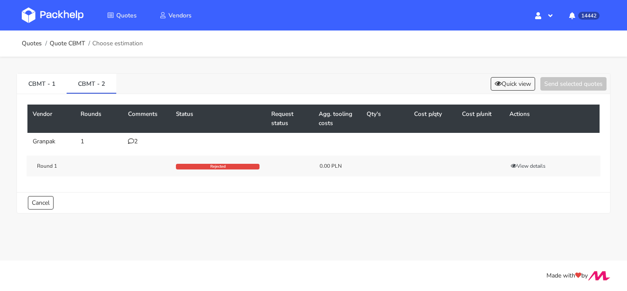
click at [133, 139] on icon at bounding box center [131, 141] width 6 height 6
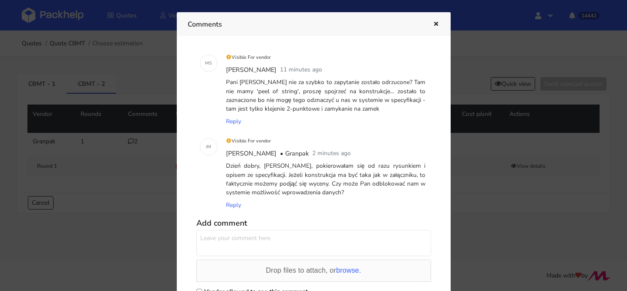
scroll to position [19, 0]
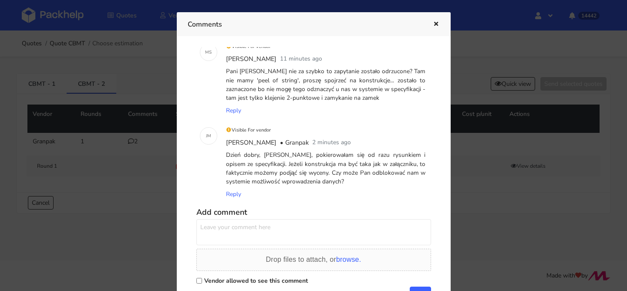
click at [433, 27] on button "button" at bounding box center [435, 24] width 10 height 11
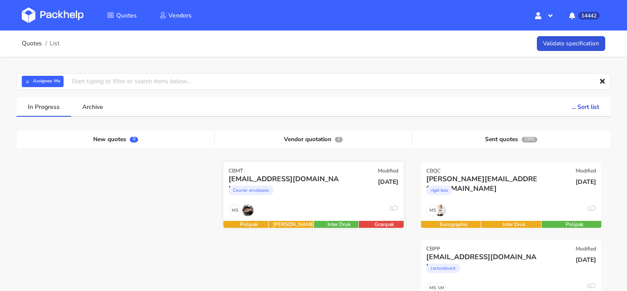
click at [295, 213] on div "MS 2" at bounding box center [313, 212] width 180 height 17
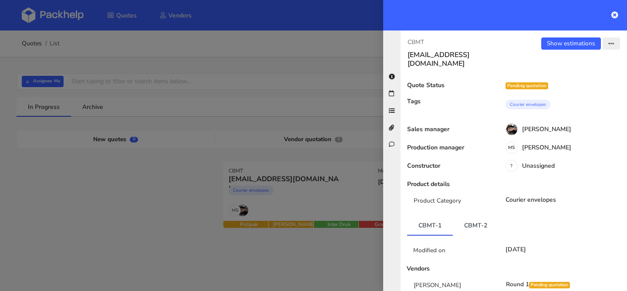
click at [606, 46] on button "button" at bounding box center [610, 43] width 17 height 12
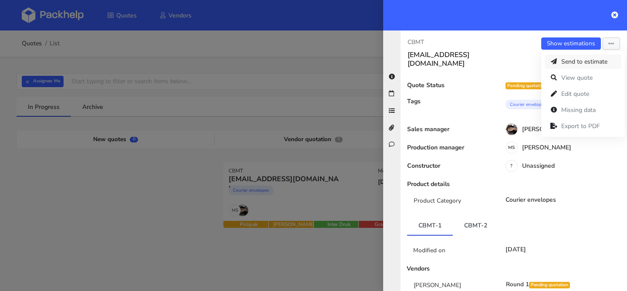
click at [583, 64] on link "Send to estimate" at bounding box center [583, 61] width 77 height 14
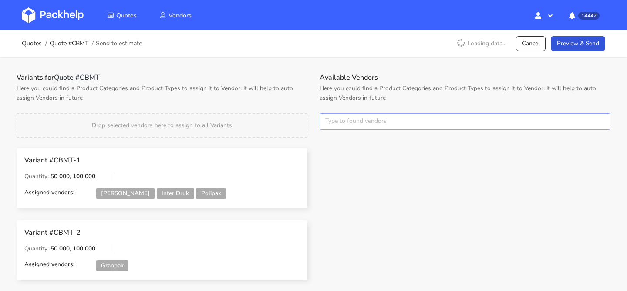
click at [348, 114] on input "text" at bounding box center [465, 121] width 291 height 17
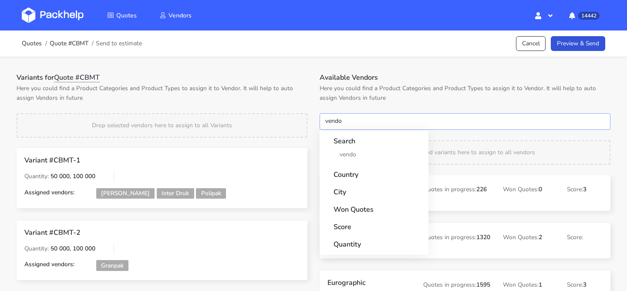
type input "vendor"
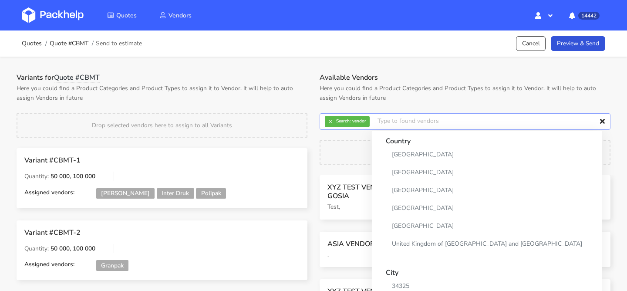
scroll to position [75, 0]
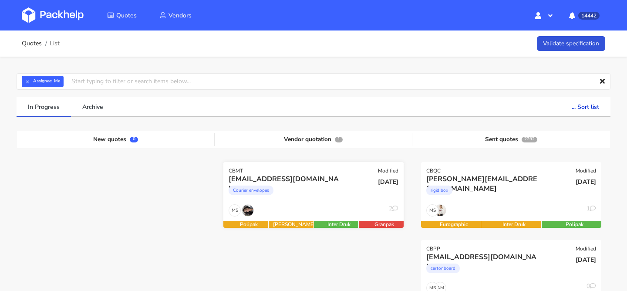
click at [333, 210] on div "MS 2" at bounding box center [313, 212] width 180 height 17
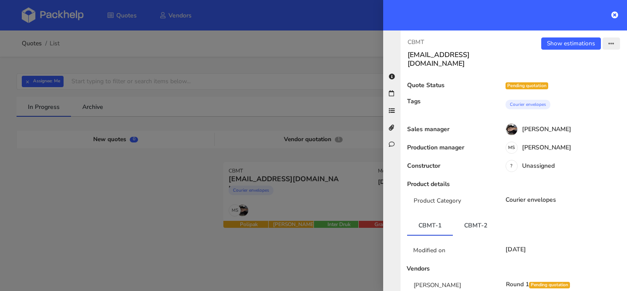
click at [604, 47] on button "button" at bounding box center [610, 43] width 17 height 12
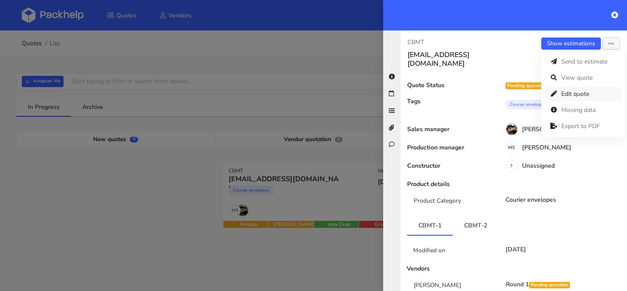
click at [578, 98] on link "Edit quote" at bounding box center [583, 94] width 77 height 14
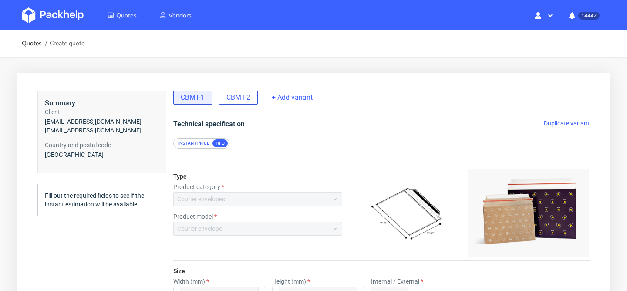
click at [245, 98] on span "CBMT-2" at bounding box center [238, 98] width 24 height 10
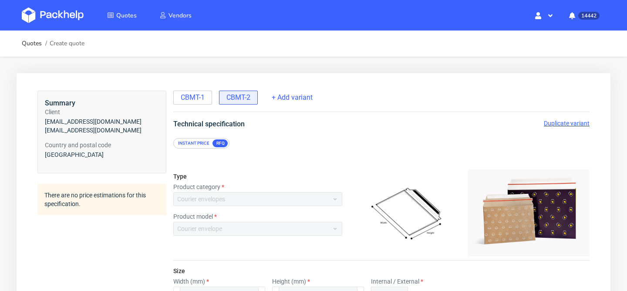
click at [592, 122] on div "Technical specification Duplicate variant" at bounding box center [381, 124] width 451 height 10
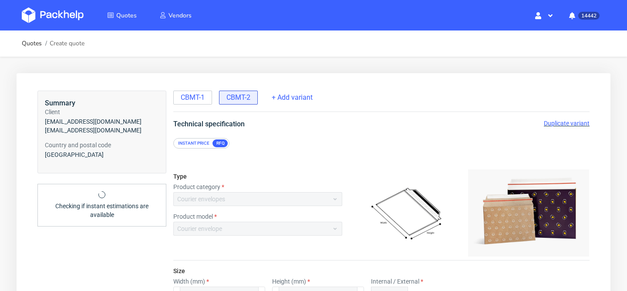
click at [577, 124] on span "Duplicate variant" at bounding box center [567, 123] width 46 height 7
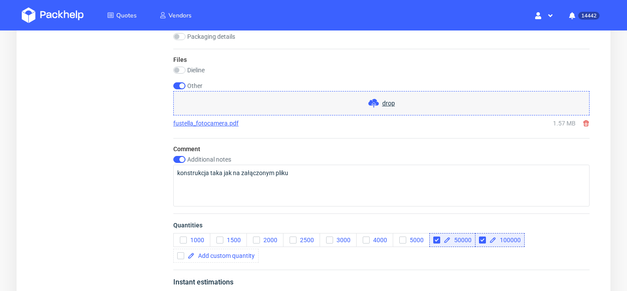
scroll to position [1016, 0]
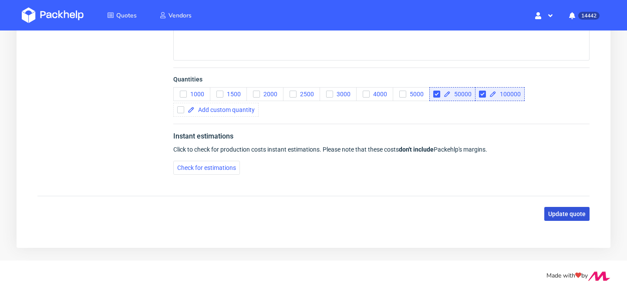
click at [555, 208] on button "Update quote" at bounding box center [566, 214] width 45 height 14
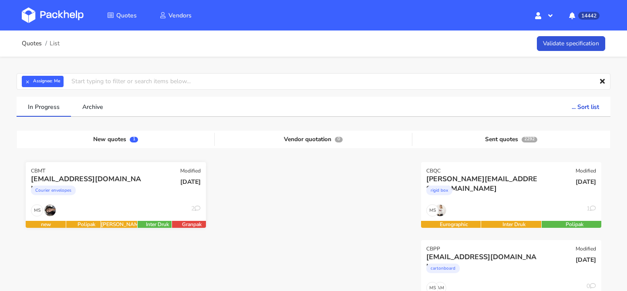
click at [141, 187] on div "Courier envelopes" at bounding box center [88, 192] width 115 height 17
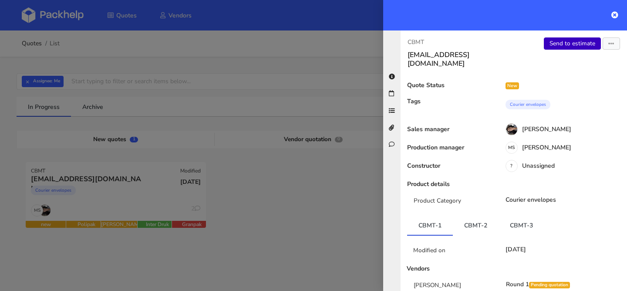
click at [580, 48] on link "Send to estimate" at bounding box center [572, 43] width 57 height 12
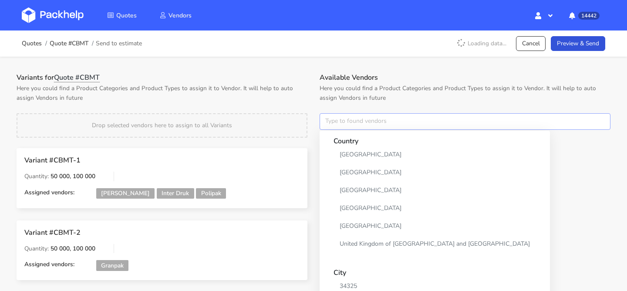
click at [364, 119] on input "text" at bounding box center [465, 121] width 291 height 17
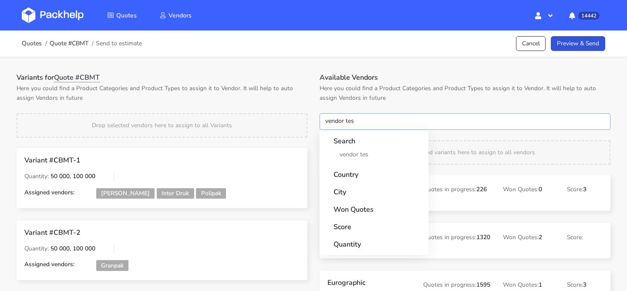
type input "vendor test"
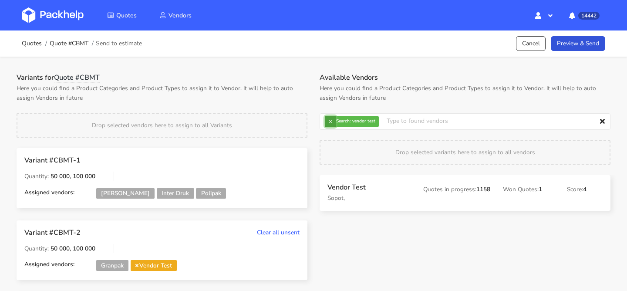
click at [330, 124] on button "×" at bounding box center [330, 121] width 11 height 11
click at [330, 124] on input "text" at bounding box center [465, 121] width 291 height 17
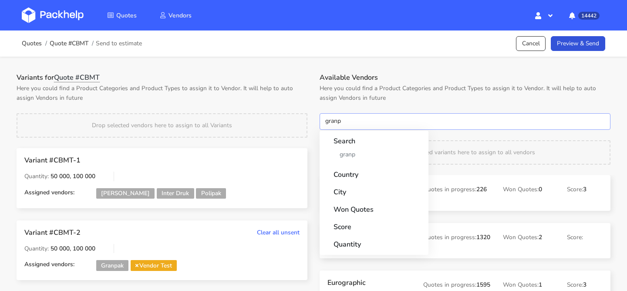
type input "granpa"
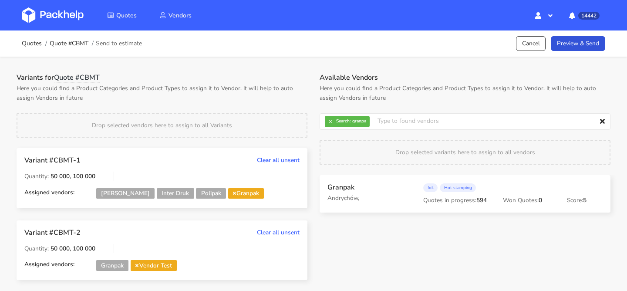
click at [228, 192] on span "Granpak" at bounding box center [246, 193] width 36 height 11
click at [233, 194] on icon at bounding box center [234, 193] width 3 height 4
click at [591, 50] on link "Preview & Send" at bounding box center [578, 43] width 54 height 15
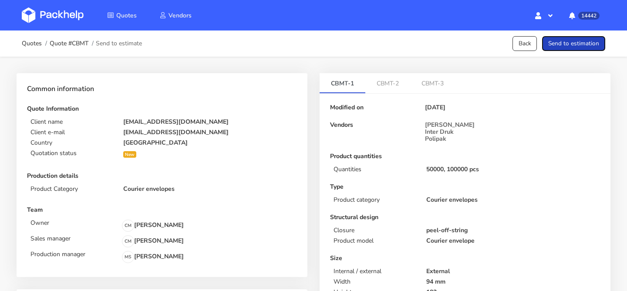
click at [591, 50] on button "Send to estimation" at bounding box center [573, 43] width 63 height 15
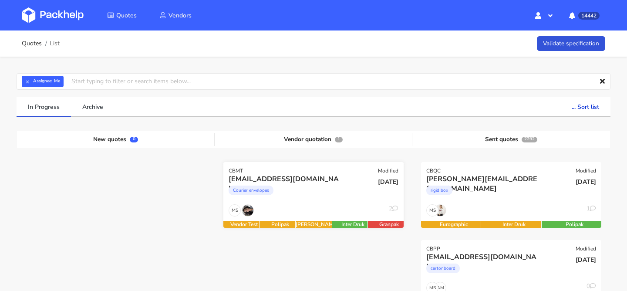
click at [320, 188] on div "Courier envelopes" at bounding box center [286, 192] width 115 height 17
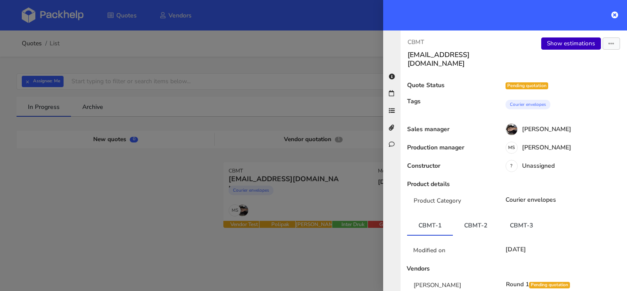
click at [565, 47] on link "Show estimations" at bounding box center [571, 43] width 60 height 12
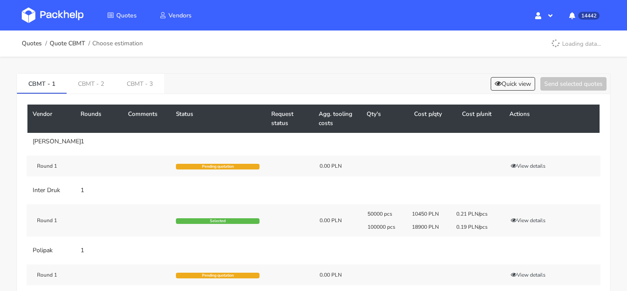
click at [97, 99] on div "Vendor Rounds Comments Status Request status Agg. tooling costs Qty's Cost p/qt…" at bounding box center [313, 253] width 593 height 318
click at [97, 87] on link "CBMT - 2" at bounding box center [91, 83] width 49 height 19
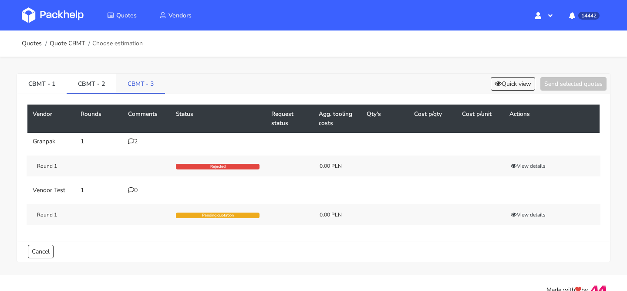
click at [139, 81] on link "CBMT - 3" at bounding box center [140, 83] width 49 height 19
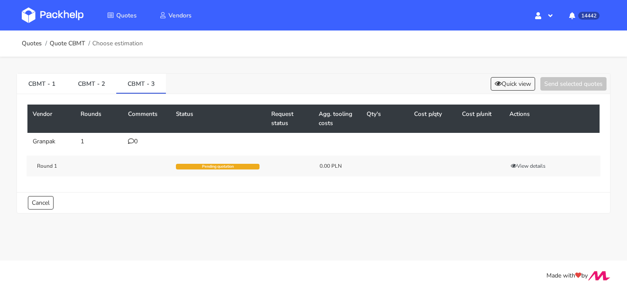
click at [132, 139] on icon at bounding box center [131, 141] width 6 height 6
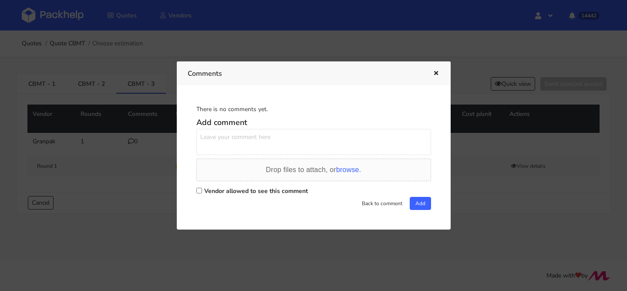
click at [236, 142] on textarea at bounding box center [313, 142] width 235 height 26
type textarea "dodałem 3 wariant - to będzie to samo co w 2"
click at [225, 190] on label "Vendor allowed to see this comment" at bounding box center [256, 191] width 104 height 8
click at [202, 190] on input "Vendor allowed to see this comment" at bounding box center [199, 191] width 6 height 6
checkbox input "true"
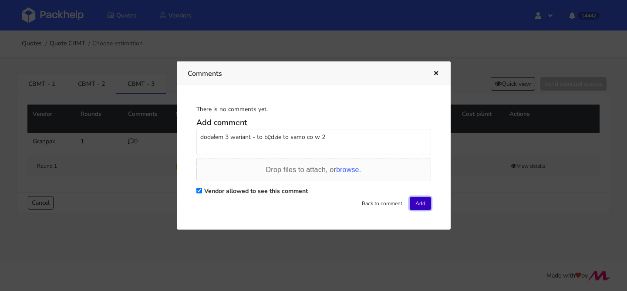
click at [422, 198] on button "Add" at bounding box center [420, 203] width 21 height 13
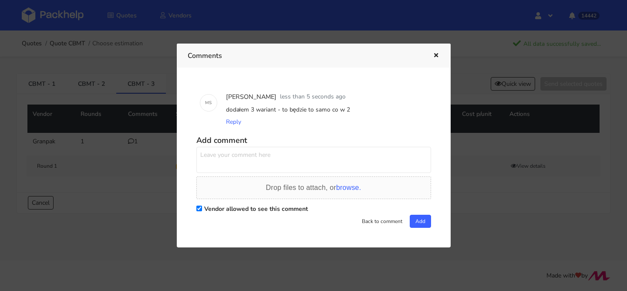
click at [437, 55] on icon "button" at bounding box center [435, 56] width 7 height 6
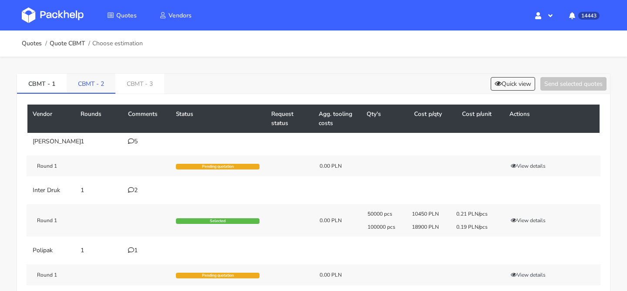
click at [101, 84] on link "CBMT - 2" at bounding box center [91, 83] width 49 height 19
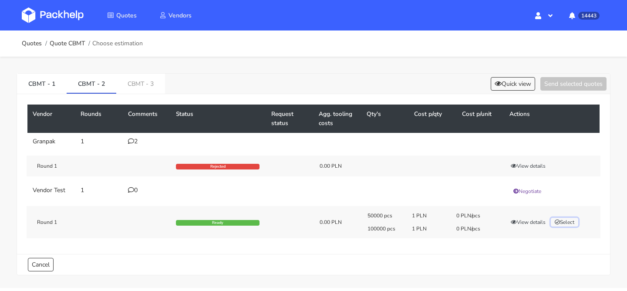
click at [565, 221] on button "Select" at bounding box center [564, 222] width 27 height 9
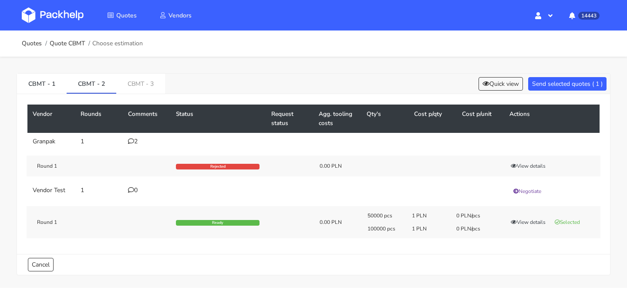
click at [569, 98] on div "Vendor Rounds Comments Status Request status Agg. tooling costs Qty's Cost p/qt…" at bounding box center [313, 174] width 593 height 160
click at [575, 81] on button "Send selected quotes ( 1 )" at bounding box center [567, 83] width 78 height 13
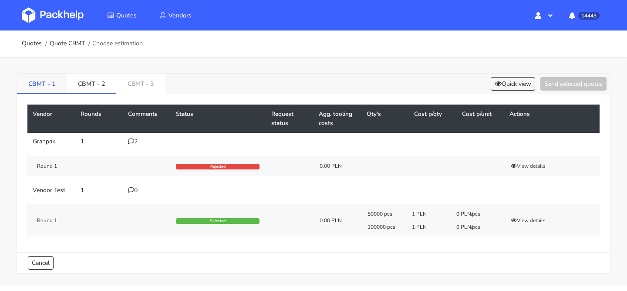
click at [51, 87] on link "CBMT - 1" at bounding box center [42, 83] width 50 height 19
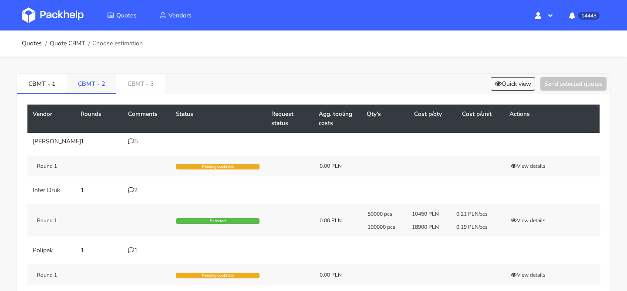
click at [84, 85] on link "CBMT - 2" at bounding box center [92, 83] width 50 height 19
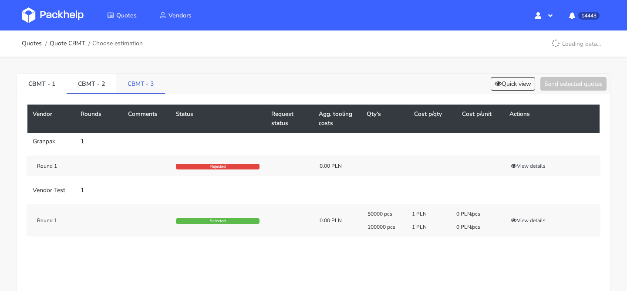
click at [130, 83] on link "CBMT - 3" at bounding box center [140, 83] width 49 height 19
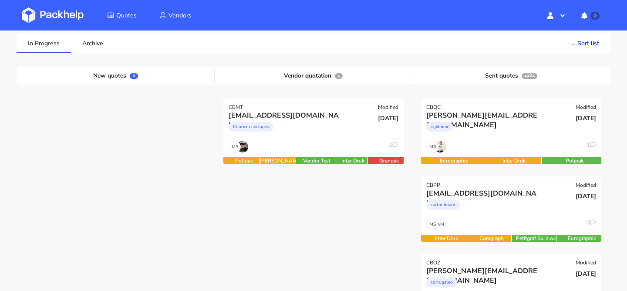
scroll to position [89, 0]
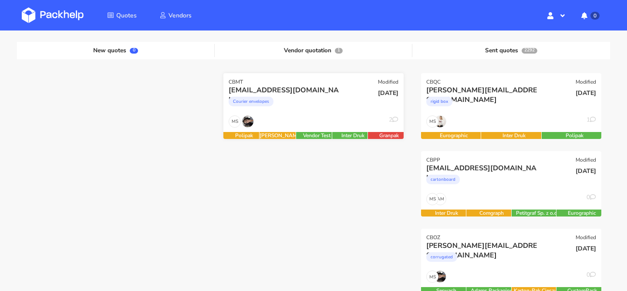
click at [338, 124] on div "MS 2" at bounding box center [313, 123] width 180 height 17
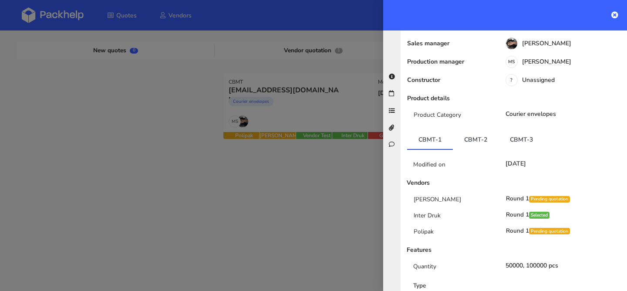
scroll to position [108, 0]
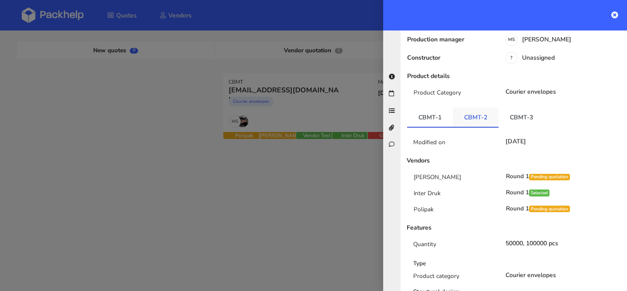
click at [480, 114] on link "CBMT-2" at bounding box center [476, 117] width 46 height 19
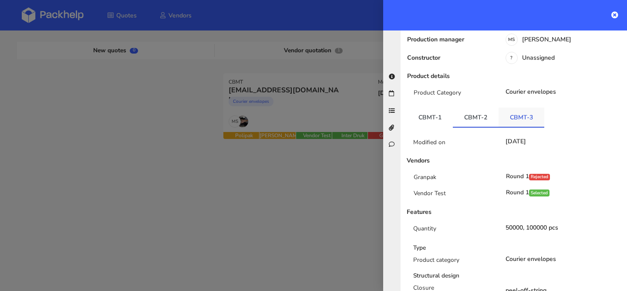
click at [508, 110] on link "CBMT-3" at bounding box center [521, 117] width 46 height 19
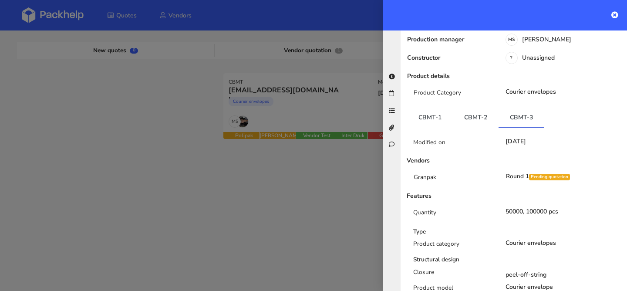
click at [269, 220] on div at bounding box center [313, 145] width 627 height 291
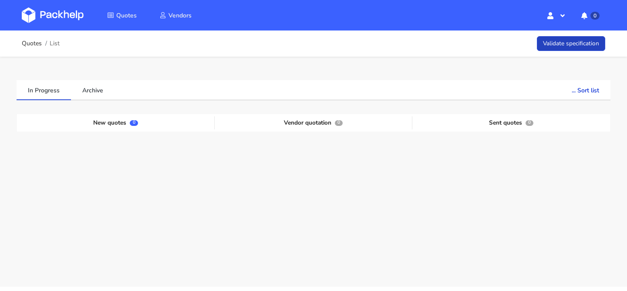
click at [569, 47] on link "Validate specification" at bounding box center [571, 43] width 68 height 15
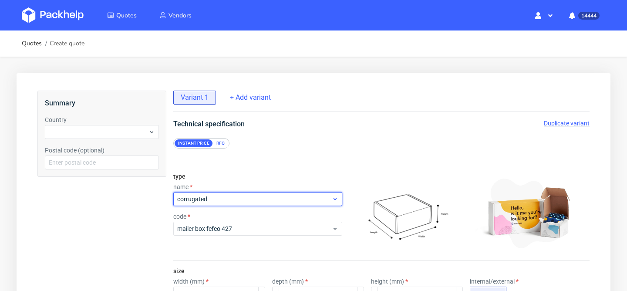
click at [220, 193] on div "corrugated" at bounding box center [257, 199] width 169 height 14
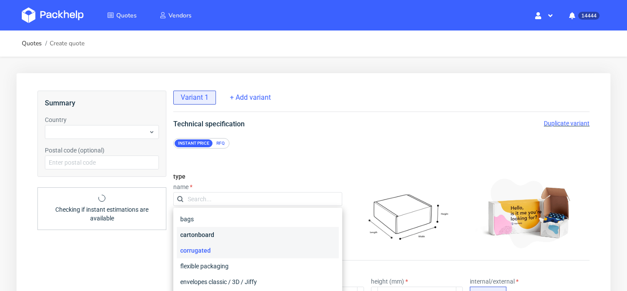
click at [207, 237] on div "cartonboard" at bounding box center [258, 235] width 162 height 16
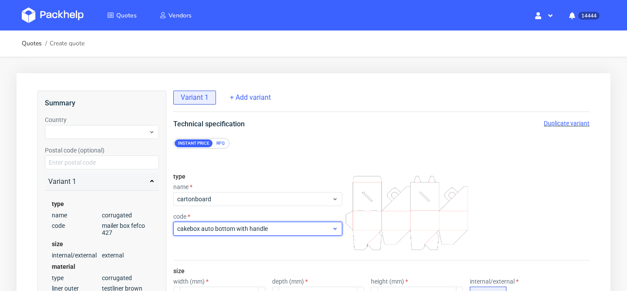
click at [222, 226] on span "cakebox auto bottom with handle" at bounding box center [254, 228] width 155 height 9
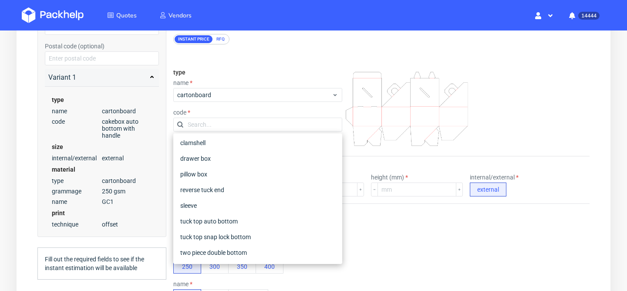
scroll to position [105, 0]
click at [222, 234] on div "tuck top snap lock bottom" at bounding box center [258, 236] width 162 height 16
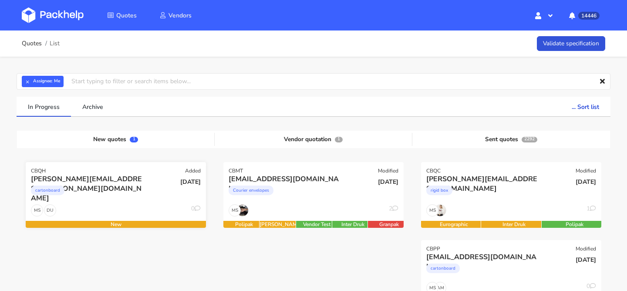
click at [144, 182] on div "[PERSON_NAME][EMAIL_ADDRESS][PERSON_NAME][DOMAIN_NAME]" at bounding box center [88, 179] width 115 height 10
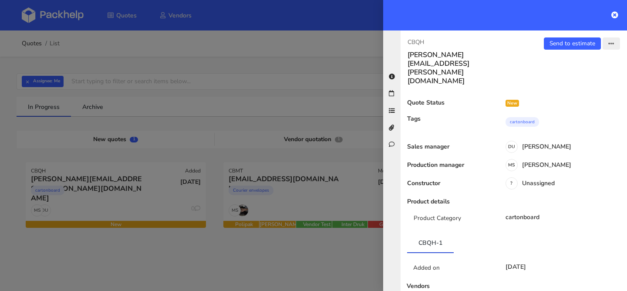
click at [612, 41] on icon "button" at bounding box center [611, 44] width 6 height 6
click at [572, 75] on link "Edit quote" at bounding box center [583, 78] width 77 height 14
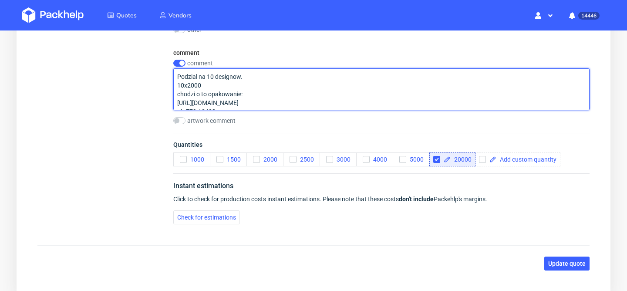
drag, startPoint x: 222, startPoint y: 97, endPoint x: 205, endPoint y: 71, distance: 32.0
click at [205, 71] on textarea "Podzial na 10 designow. 10x2000 chodzi o to opakowanie: [URL][DOMAIN_NAME] ph-7…" at bounding box center [381, 89] width 416 height 42
click at [224, 82] on textarea "Podzial na 10 designow. 10x2000 chodzi o to opakowanie: [URL][DOMAIN_NAME] ph-7…" at bounding box center [381, 89] width 416 height 42
drag, startPoint x: 223, startPoint y: 101, endPoint x: 158, endPoint y: 67, distance: 73.0
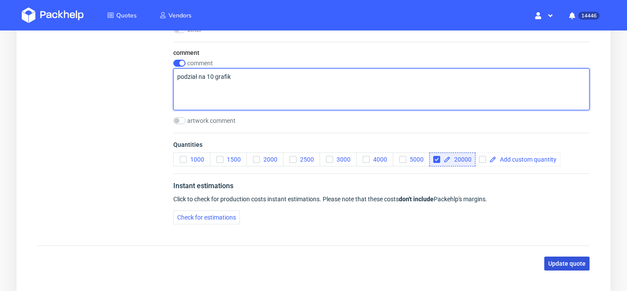
type textarea "podział na 10 grafik"
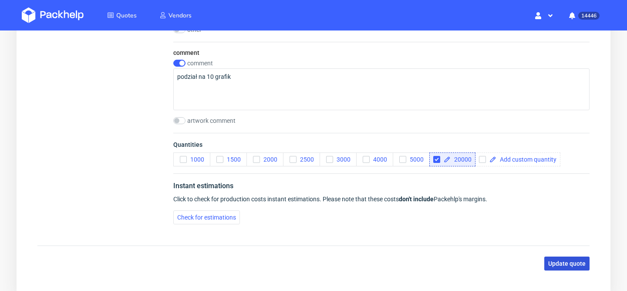
click at [580, 264] on span "Update quote" at bounding box center [566, 263] width 37 height 6
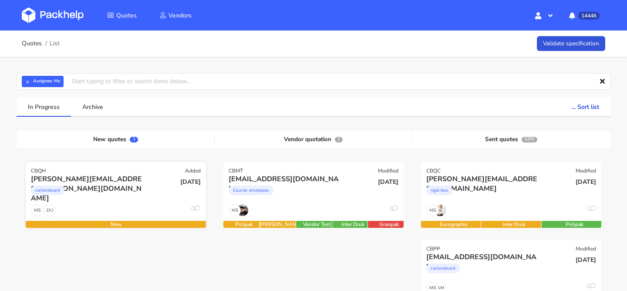
click at [137, 190] on div "cartonboard" at bounding box center [88, 192] width 115 height 17
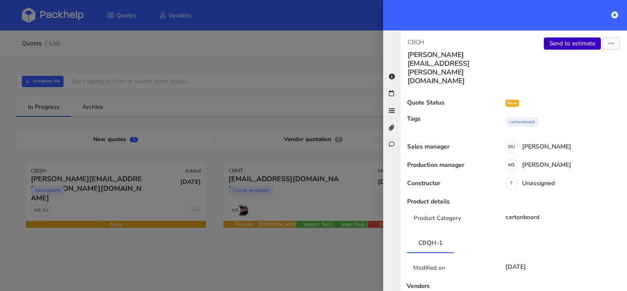
click at [560, 46] on link "Send to estimate" at bounding box center [572, 43] width 57 height 12
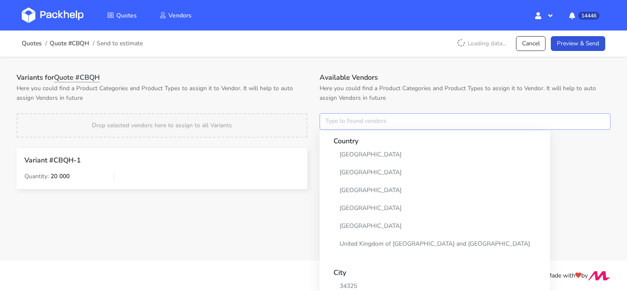
click at [343, 120] on input "text" at bounding box center [465, 121] width 291 height 17
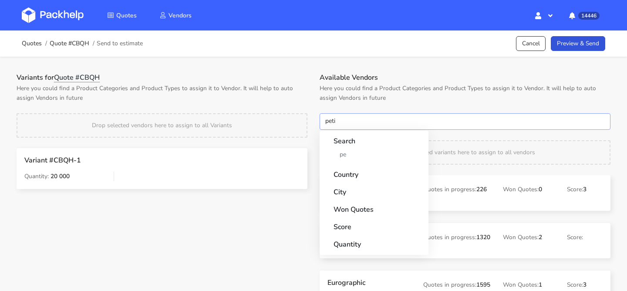
type input "petit"
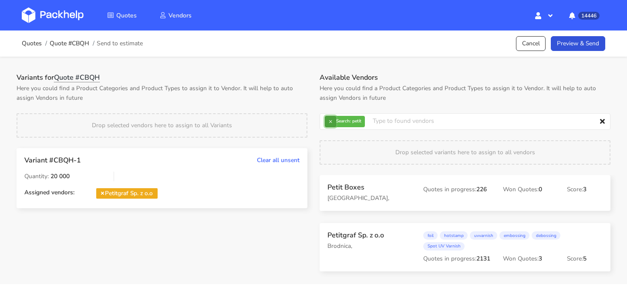
click at [333, 121] on button "×" at bounding box center [330, 121] width 11 height 11
click at [333, 121] on input "text" at bounding box center [465, 121] width 291 height 17
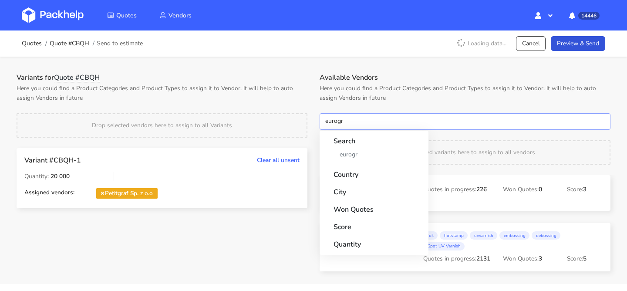
type input "eurogra"
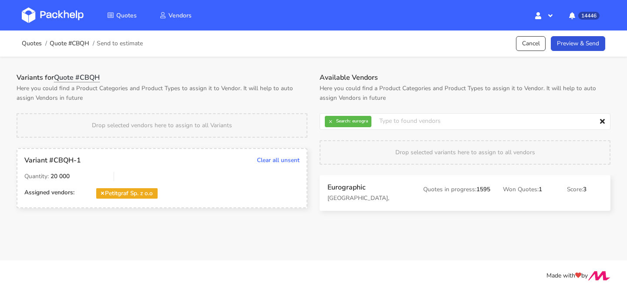
drag, startPoint x: 337, startPoint y: 196, endPoint x: 249, endPoint y: 194, distance: 87.5
click at [331, 125] on button "×" at bounding box center [330, 121] width 11 height 11
click at [331, 125] on input "text" at bounding box center [465, 121] width 291 height 17
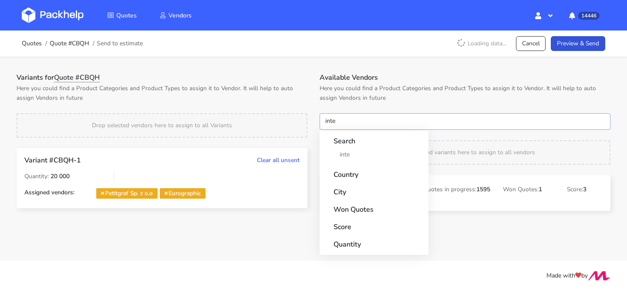
type input "inter"
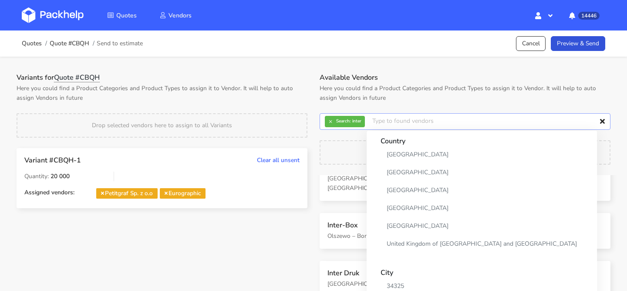
scroll to position [89, 0]
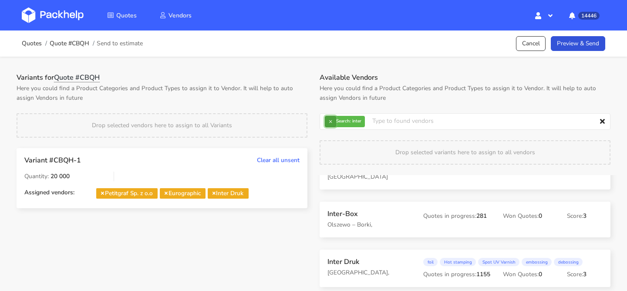
click at [331, 121] on button "×" at bounding box center [330, 121] width 11 height 11
click at [331, 121] on input "text" at bounding box center [465, 121] width 291 height 17
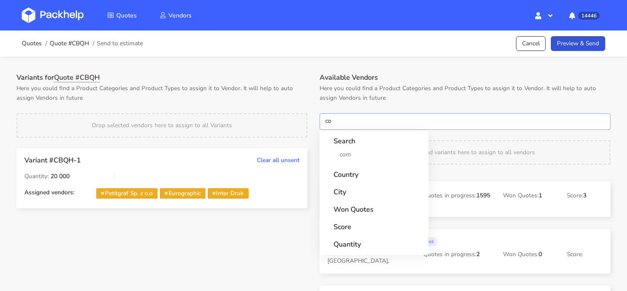
scroll to position [87, 0]
type input "c"
type input "granpak"
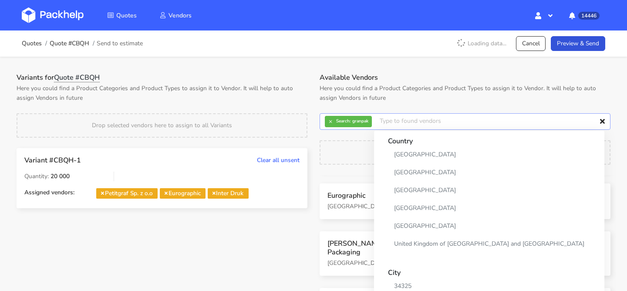
scroll to position [0, 0]
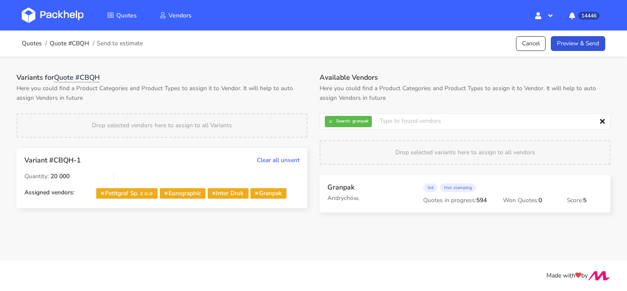
drag, startPoint x: 349, startPoint y: 209, endPoint x: 234, endPoint y: 158, distance: 125.1
click at [568, 40] on link "Preview & Send" at bounding box center [578, 43] width 54 height 15
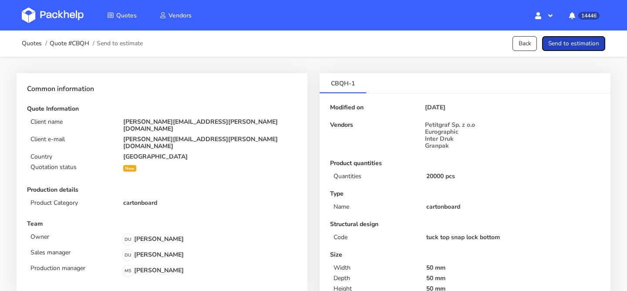
click at [578, 48] on button "Send to estimation" at bounding box center [573, 43] width 63 height 15
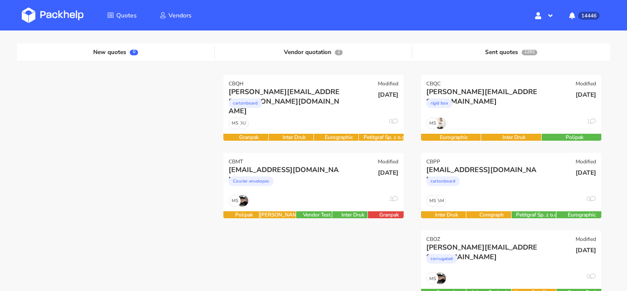
scroll to position [86, 0]
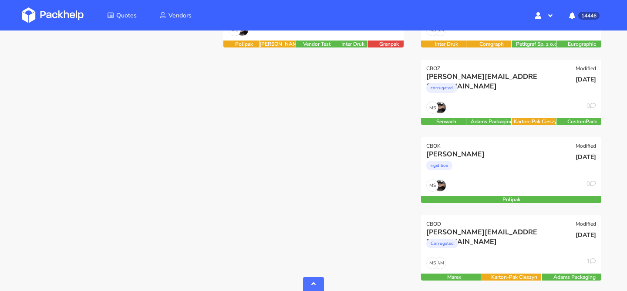
scroll to position [306, 0]
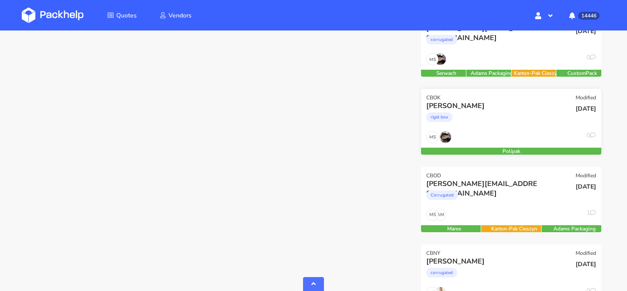
click at [465, 132] on div "MS 0" at bounding box center [511, 139] width 180 height 17
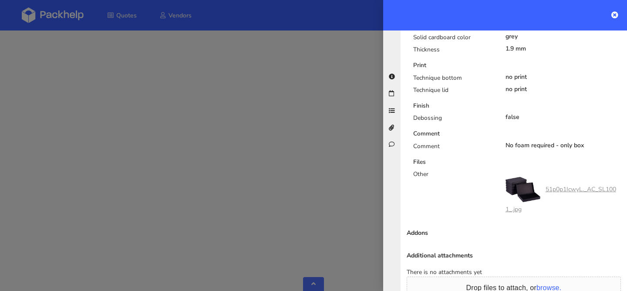
scroll to position [616, 0]
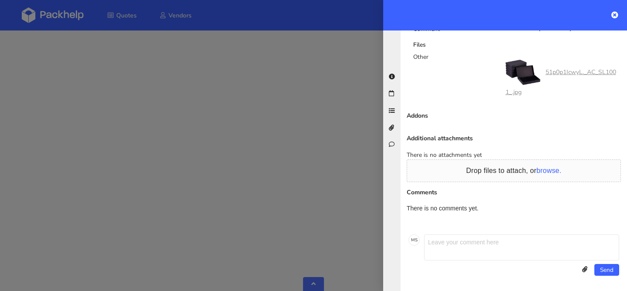
click at [320, 159] on div at bounding box center [313, 145] width 627 height 291
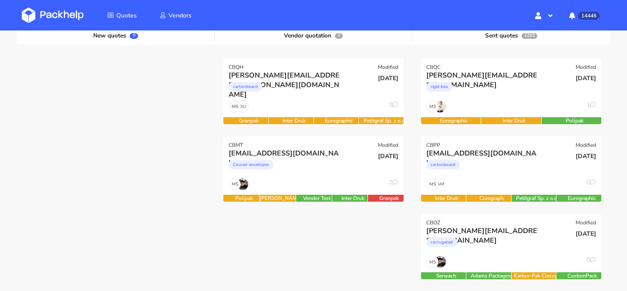
scroll to position [114, 0]
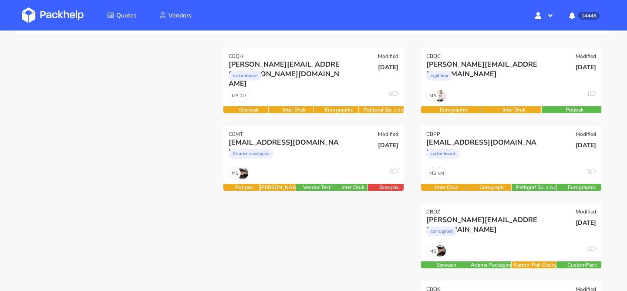
click at [320, 159] on div "Courier envelopes" at bounding box center [286, 155] width 115 height 17
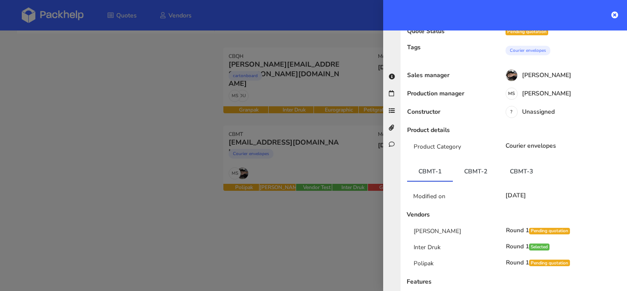
scroll to position [99, 0]
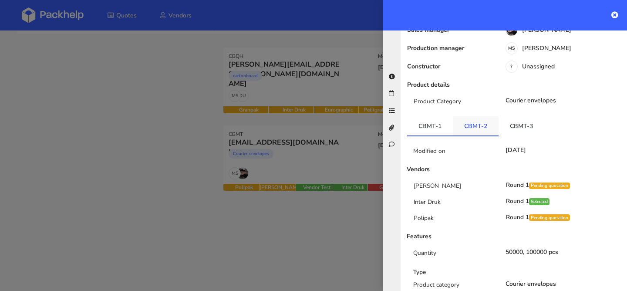
click at [464, 117] on link "CBMT-2" at bounding box center [476, 125] width 46 height 19
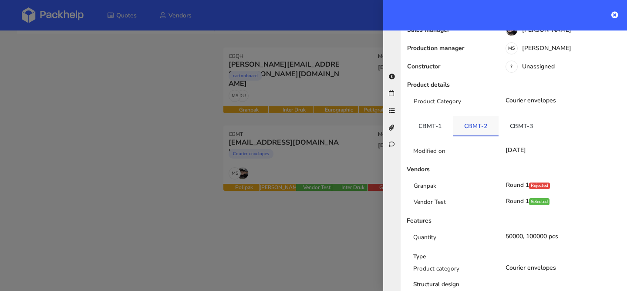
click at [493, 118] on link "CBMT-2" at bounding box center [476, 125] width 46 height 19
click at [503, 116] on link "CBMT-3" at bounding box center [521, 125] width 46 height 19
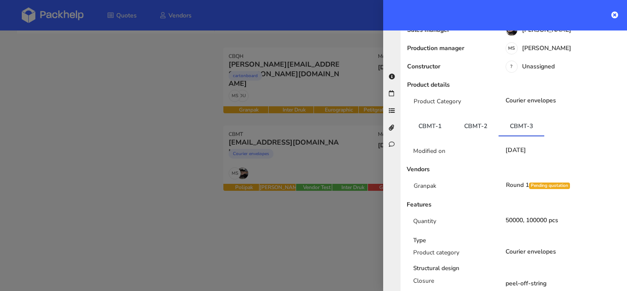
click at [338, 153] on div at bounding box center [313, 145] width 627 height 291
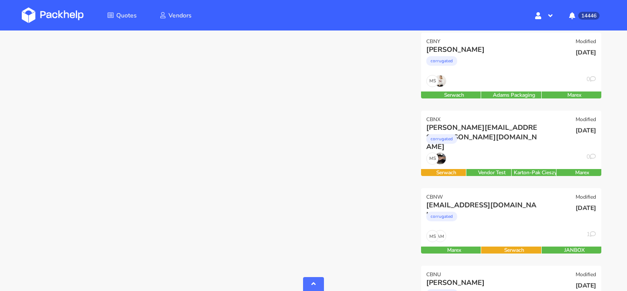
scroll to position [520, 0]
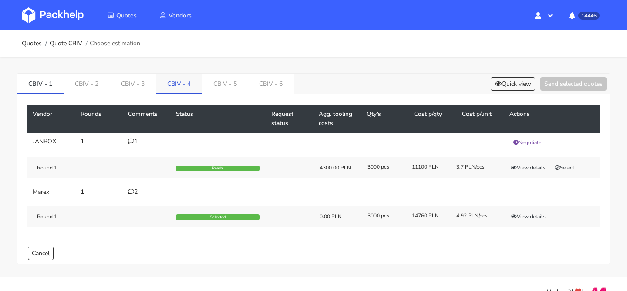
click at [178, 77] on link "CBIV - 4" at bounding box center [179, 83] width 46 height 19
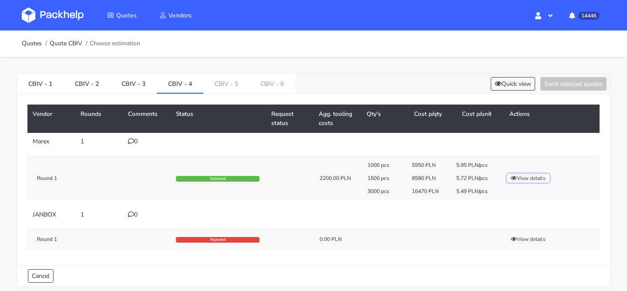
click at [529, 178] on button "View details" at bounding box center [528, 178] width 43 height 9
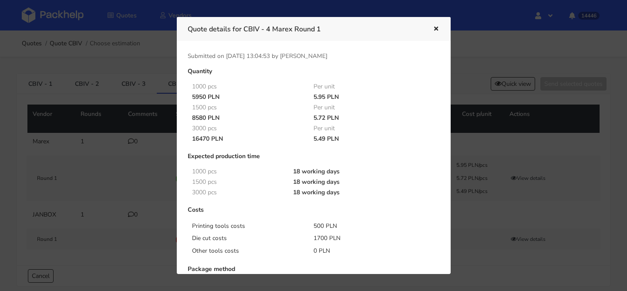
click at [530, 161] on div at bounding box center [313, 145] width 627 height 291
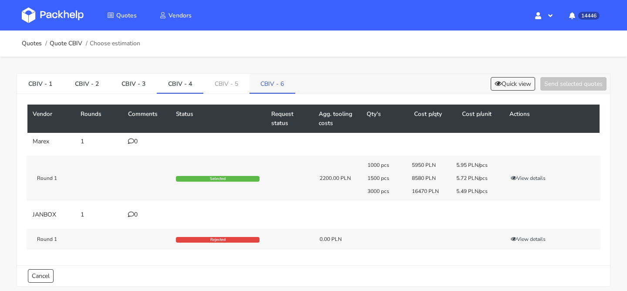
click at [272, 86] on link "CBIV - 6" at bounding box center [272, 83] width 46 height 19
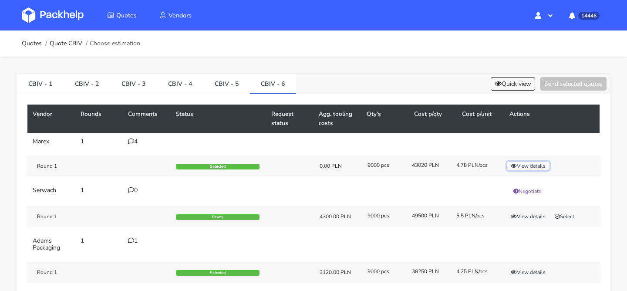
click at [541, 165] on button "View details" at bounding box center [528, 165] width 43 height 9
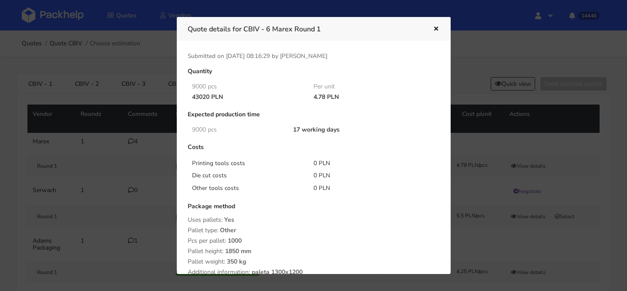
click at [471, 65] on div at bounding box center [313, 145] width 627 height 291
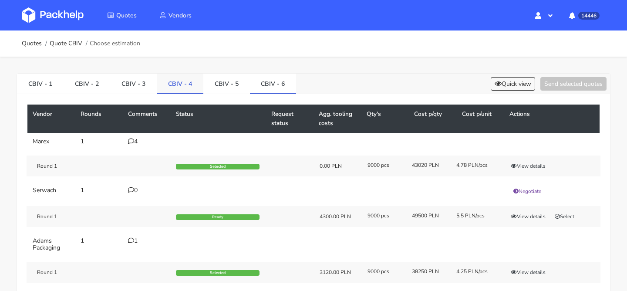
click at [180, 88] on link "CBIV - 4" at bounding box center [180, 83] width 47 height 19
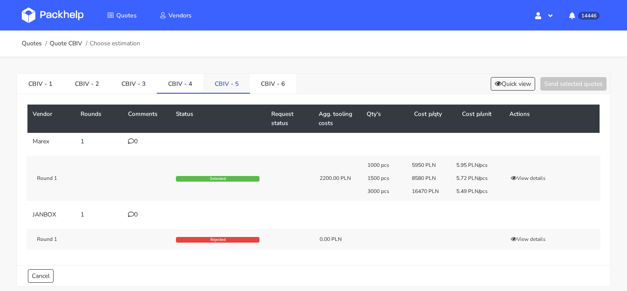
click at [242, 83] on link "CBIV - 5" at bounding box center [226, 83] width 47 height 19
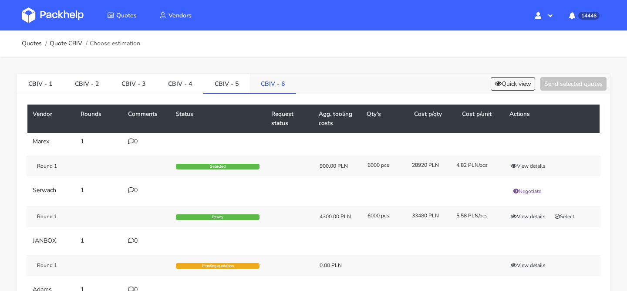
click at [261, 81] on link "CBIV - 6" at bounding box center [273, 83] width 47 height 19
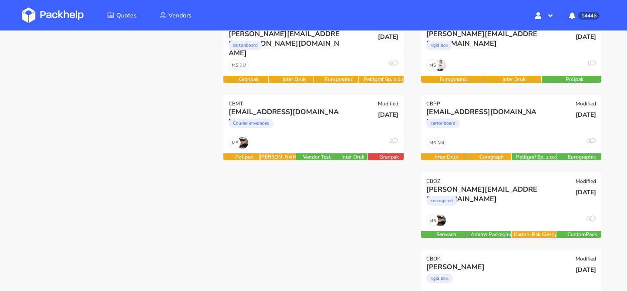
scroll to position [117, 0]
